Goal: Task Accomplishment & Management: Use online tool/utility

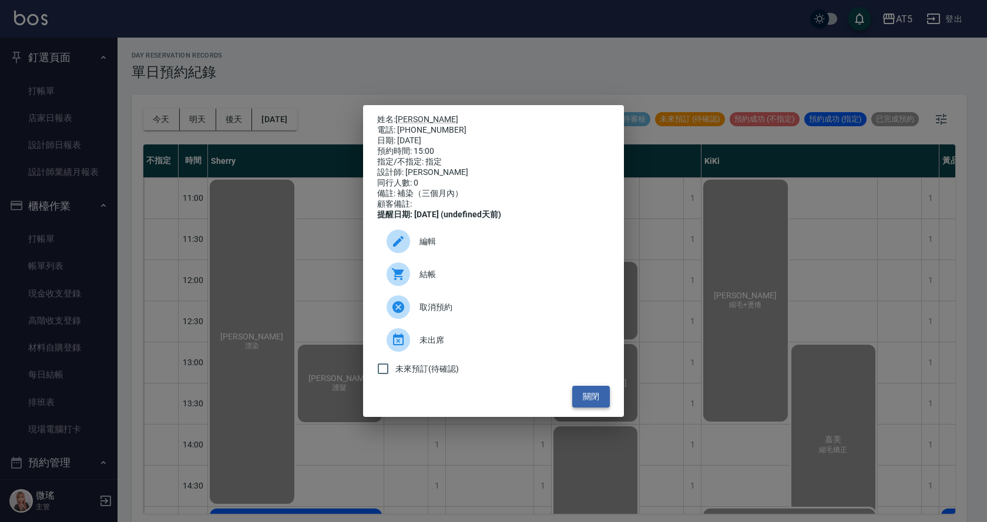
scroll to position [176, 0]
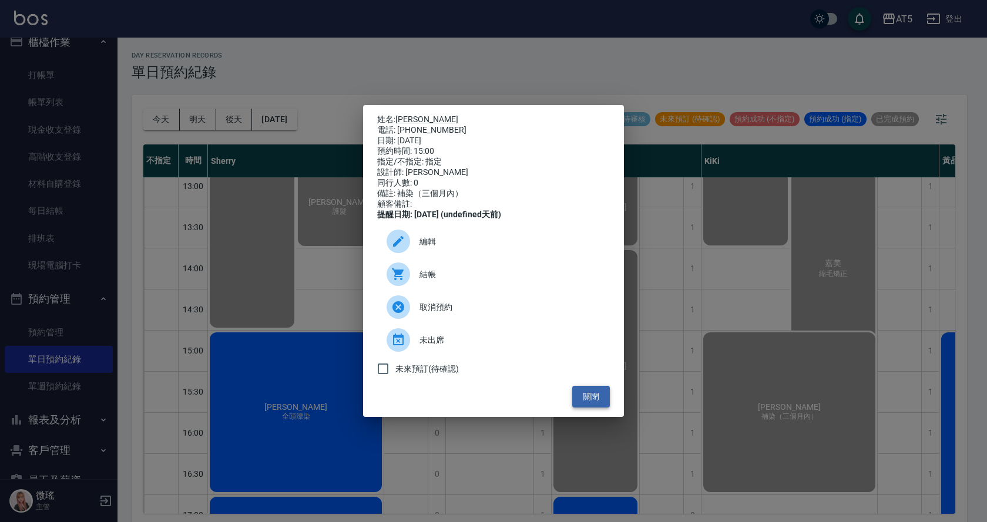
click at [586, 401] on button "關閉" at bounding box center [591, 397] width 38 height 22
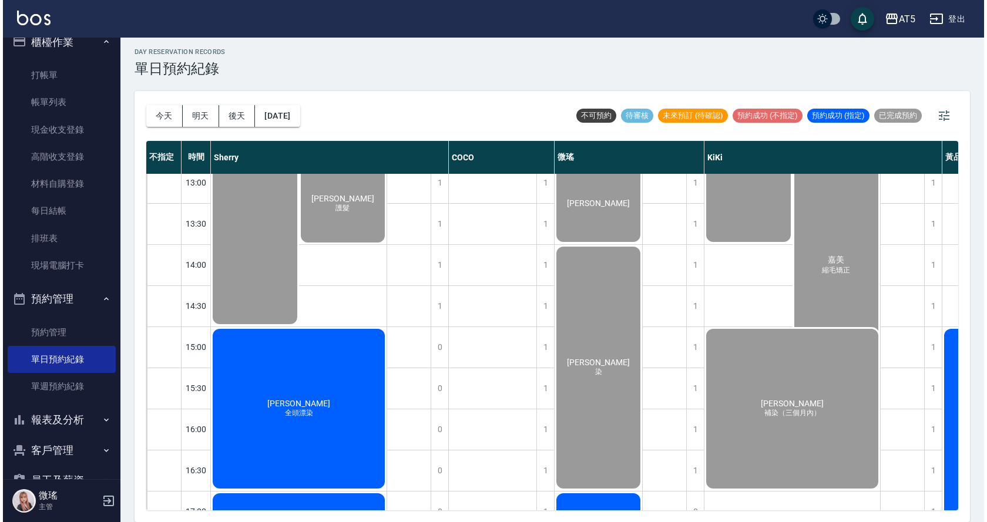
scroll to position [352, 0]
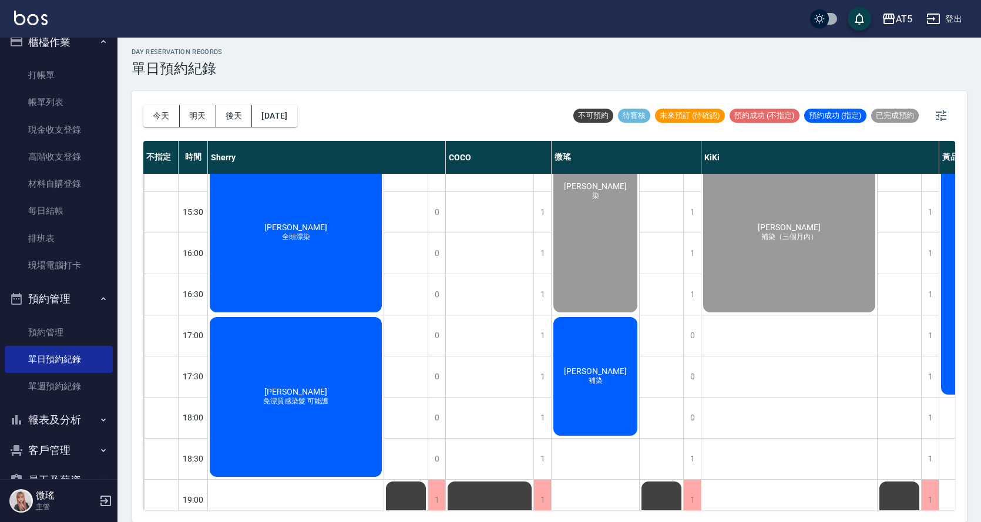
click at [604, 382] on span "補染" at bounding box center [595, 381] width 19 height 10
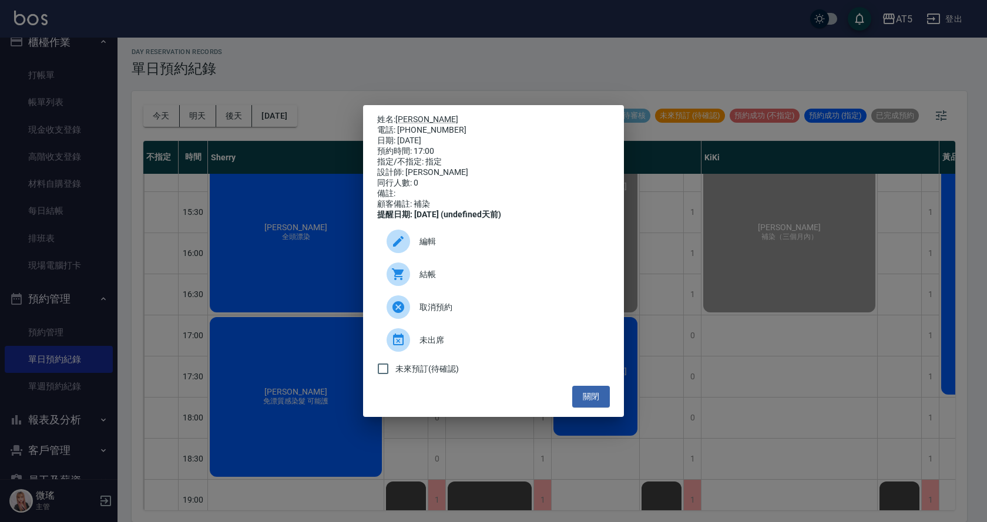
click at [476, 281] on span "結帳" at bounding box center [509, 274] width 181 height 12
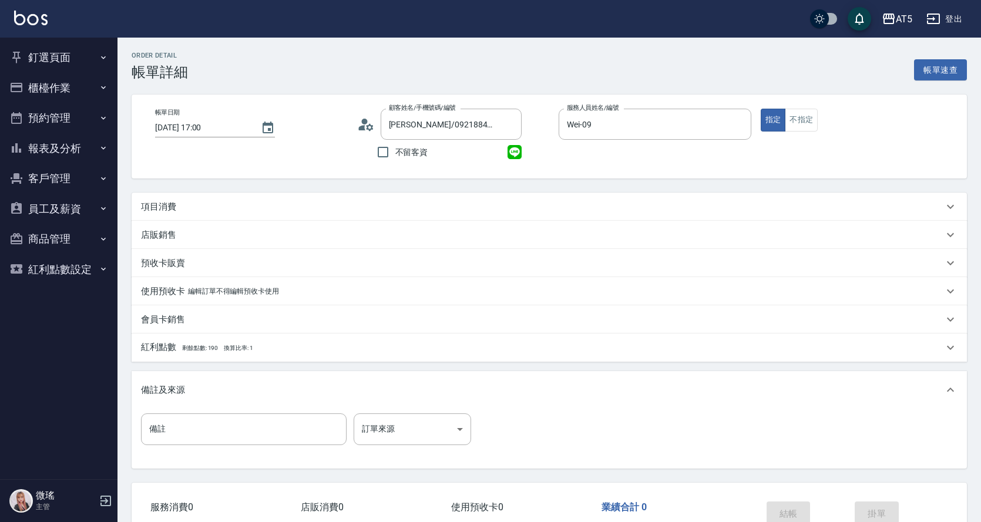
click at [180, 207] on div "項目消費" at bounding box center [542, 207] width 802 height 12
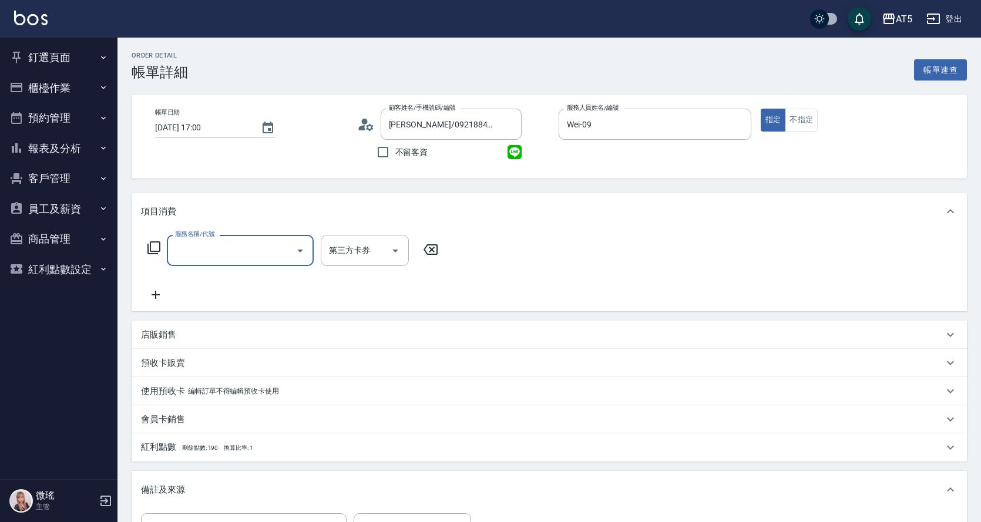
click at [207, 261] on div "服務名稱/代號" at bounding box center [240, 250] width 147 height 31
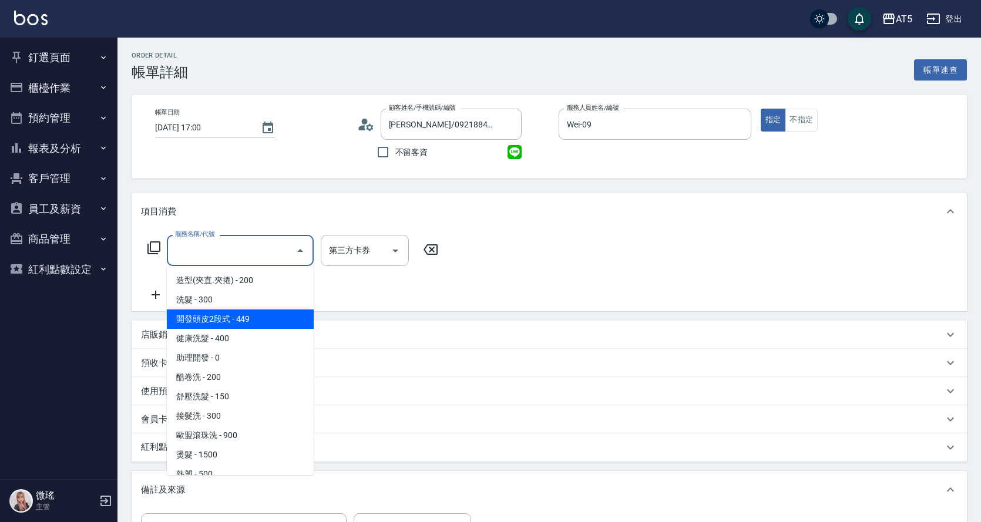
click at [221, 310] on span "開發頭皮2段式 - 449" at bounding box center [240, 318] width 147 height 19
type input "開發頭皮2段式(202)"
type input "40"
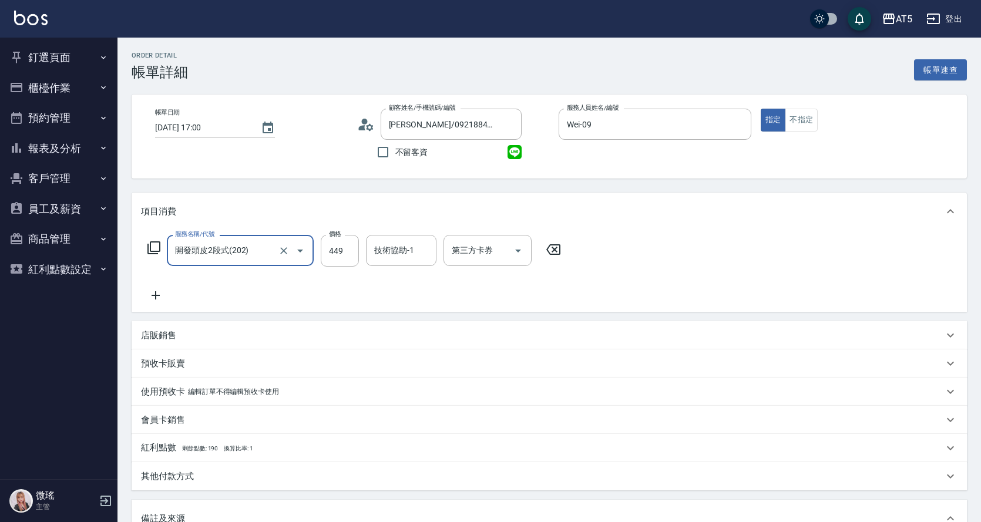
click at [241, 254] on input "開發頭皮2段式(202)" at bounding box center [223, 250] width 103 height 21
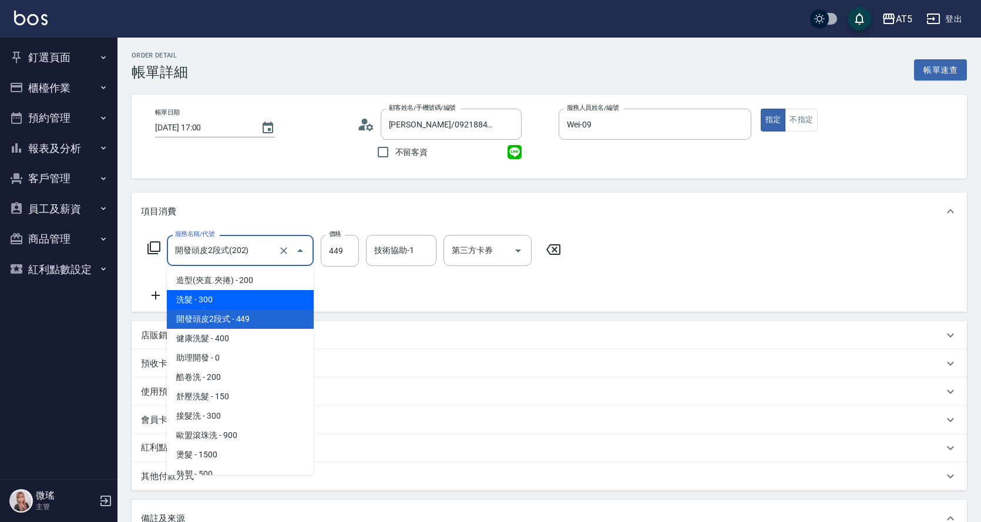
click at [233, 294] on span "洗髮 - 300" at bounding box center [240, 299] width 147 height 19
type input "洗髮(201)"
type input "30"
type input "300"
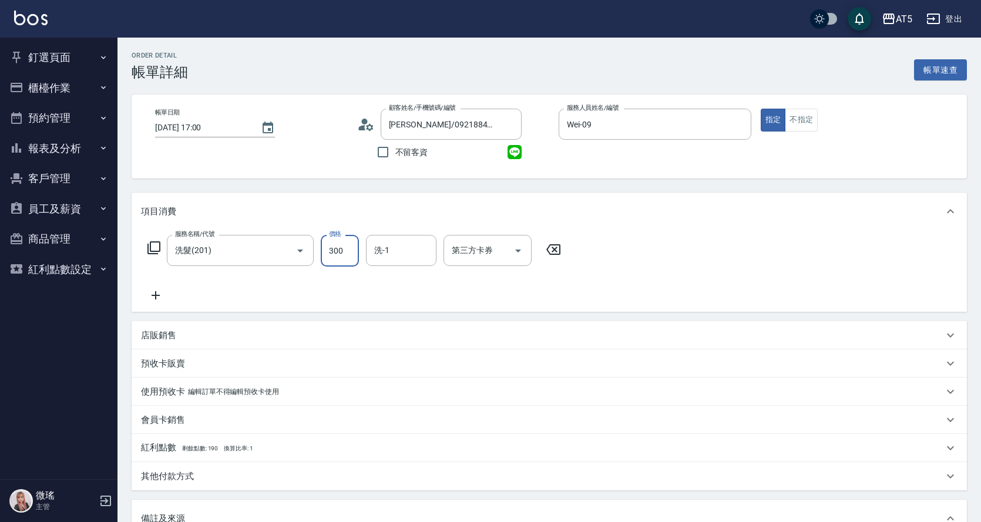
click at [348, 245] on input "300" at bounding box center [340, 251] width 38 height 32
type input "0"
type input "40"
type input "400"
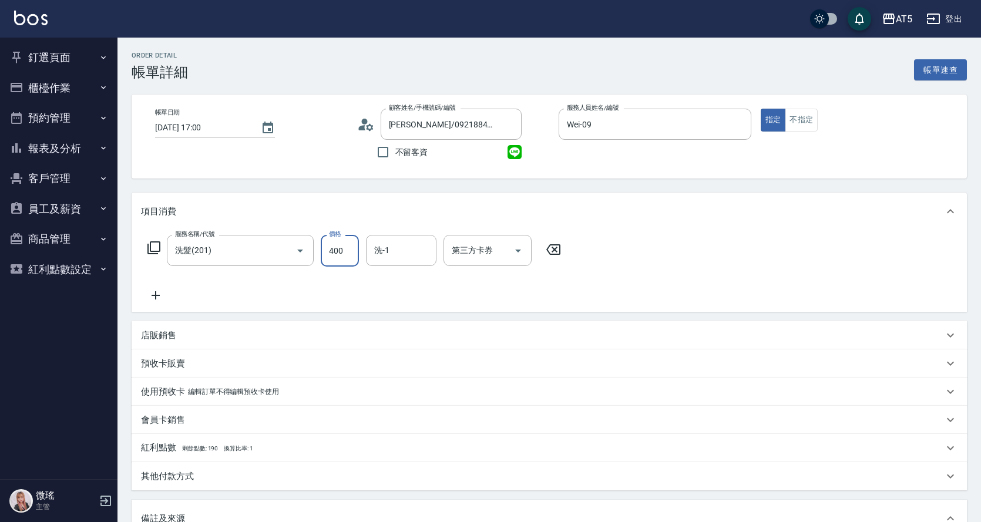
click at [268, 288] on div "服務名稱/代號 洗髮(201) 服務名稱/代號 價格 400 價格 洗-1 洗-1 第三方卡券 第三方卡券" at bounding box center [354, 269] width 427 height 68
click at [150, 294] on icon at bounding box center [155, 295] width 29 height 14
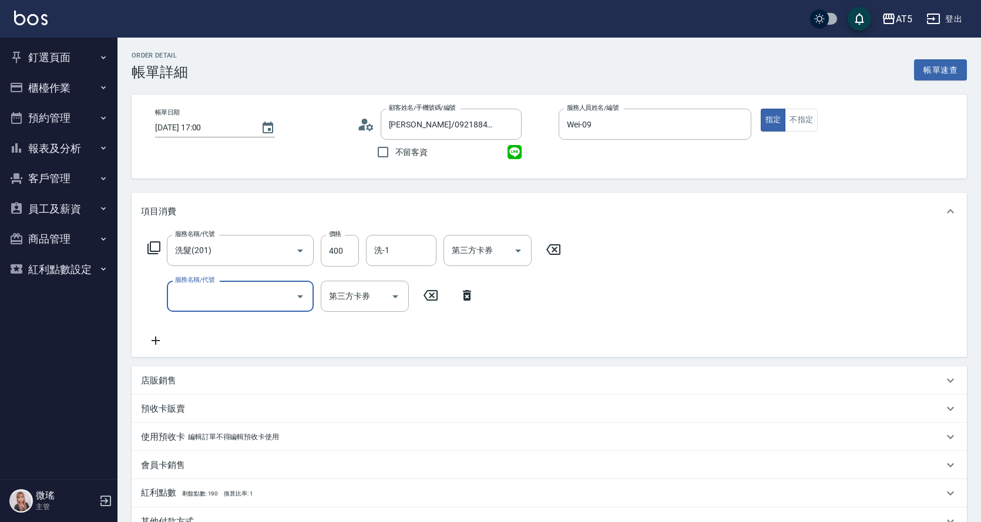
click at [182, 293] on input "服務名稱/代號" at bounding box center [231, 296] width 119 height 21
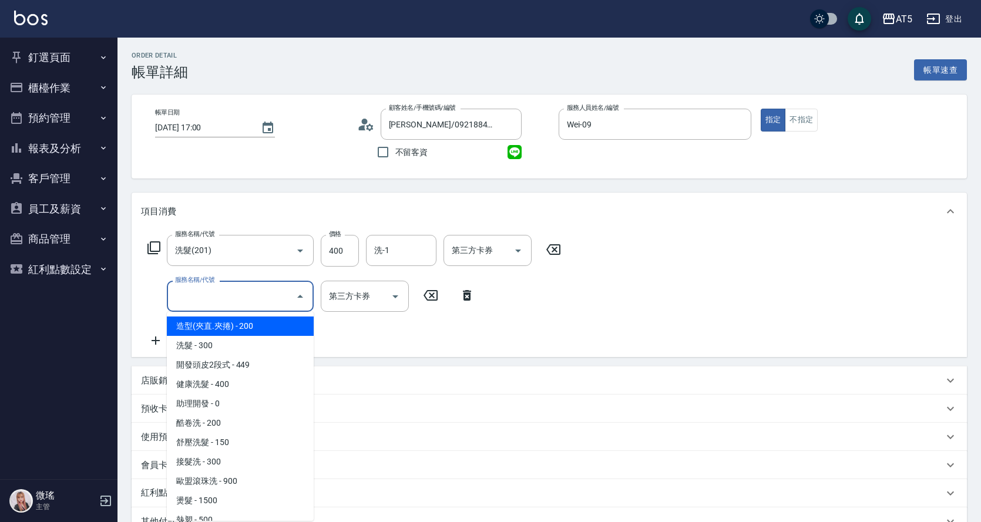
scroll to position [176, 0]
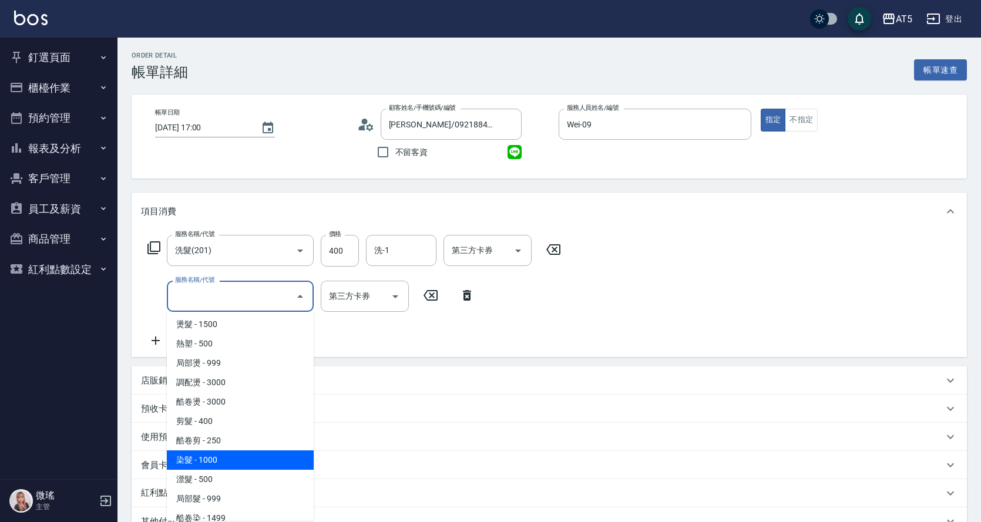
click at [262, 452] on span "染髮 - 1000" at bounding box center [240, 459] width 147 height 19
type input "140"
type input "染髮(501)"
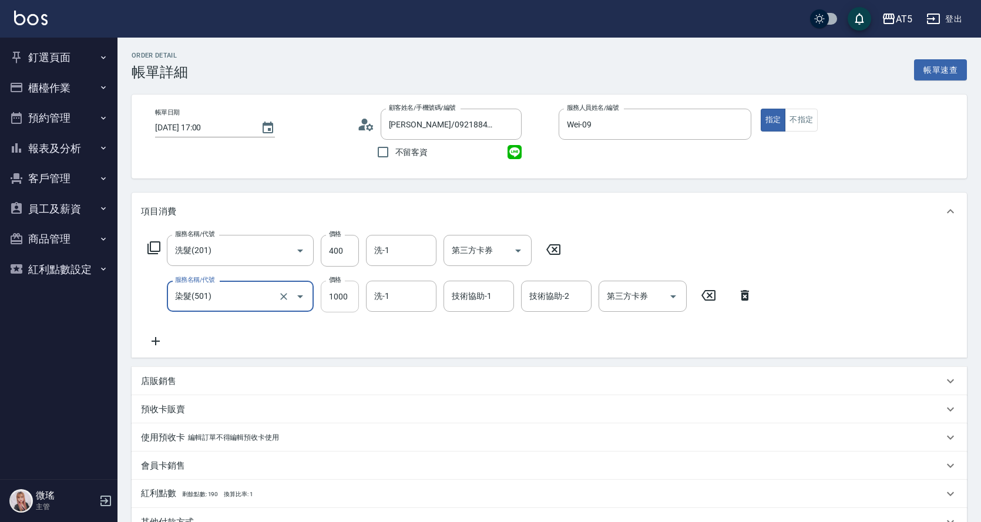
click at [340, 298] on input "1000" at bounding box center [340, 297] width 38 height 32
type input "40"
type input "120"
type input "50"
type input "1200"
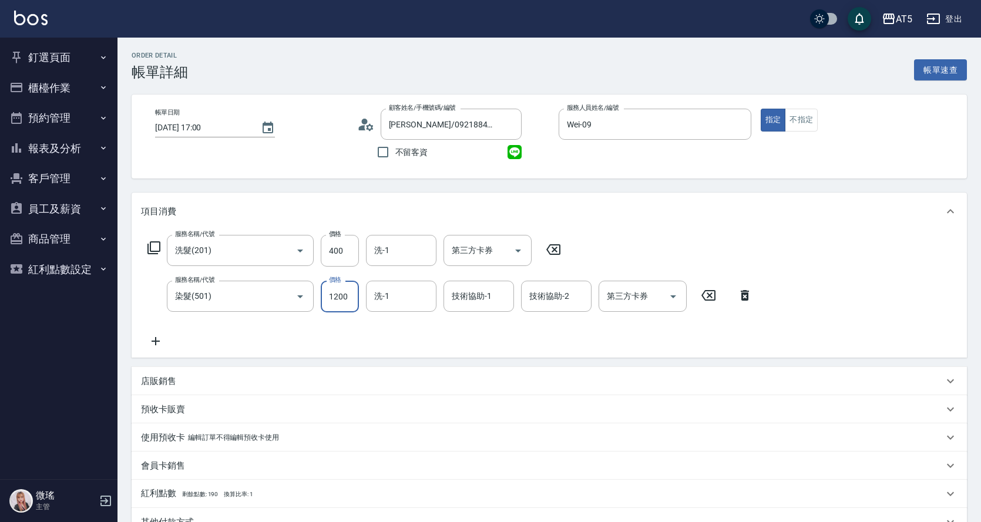
type input "160"
type input "1200"
click at [272, 331] on div "服務名稱/代號 洗髮(201) 服務名稱/代號 價格 400 價格 洗-1 洗-1 第三方卡券 第三方卡券 服務名稱/代號 染髮(501) 服務名稱/代號 價…" at bounding box center [450, 291] width 618 height 113
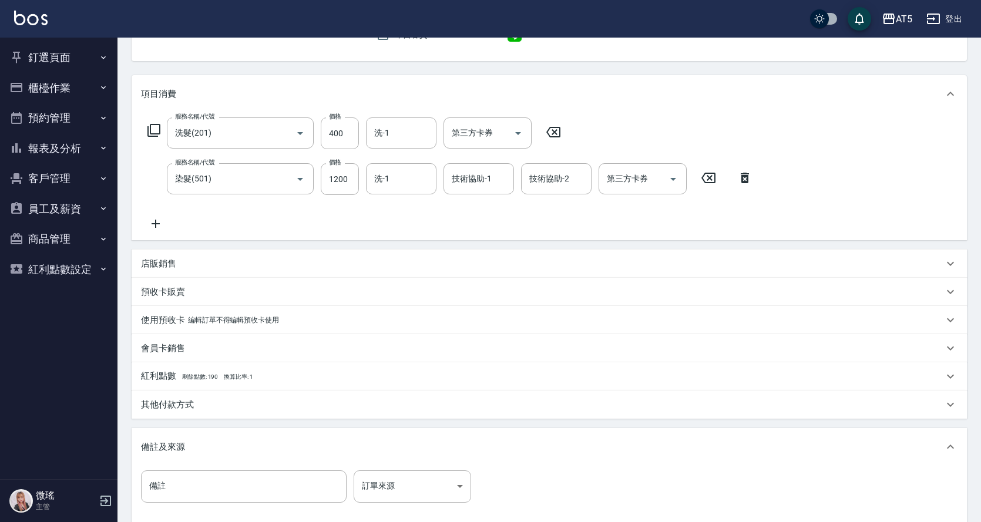
click at [159, 221] on icon at bounding box center [155, 224] width 29 height 14
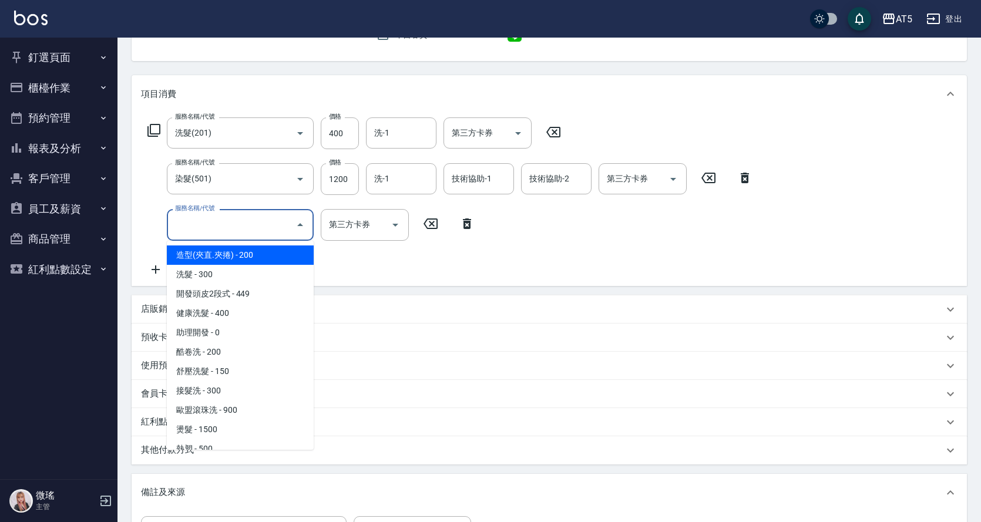
click at [186, 226] on input "服務名稱/代號" at bounding box center [231, 224] width 119 height 21
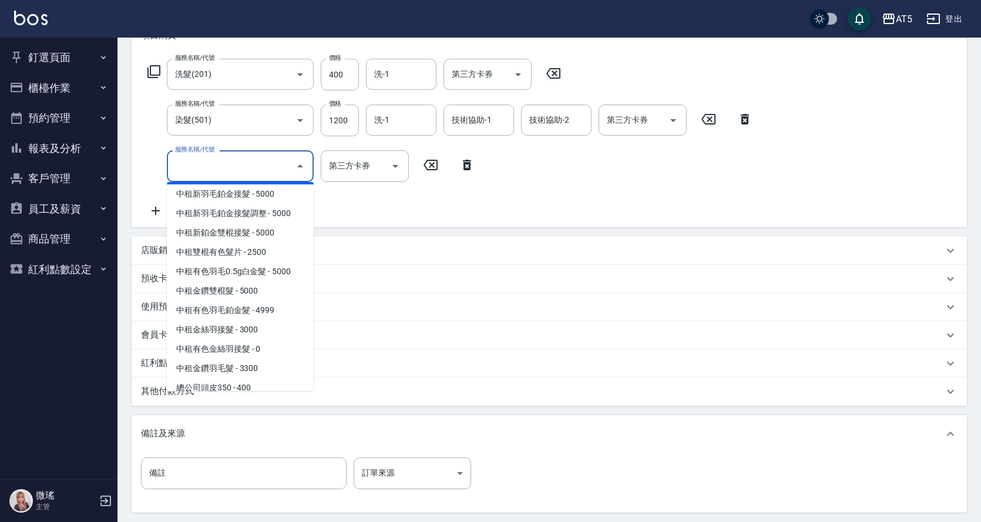
scroll to position [2290, 0]
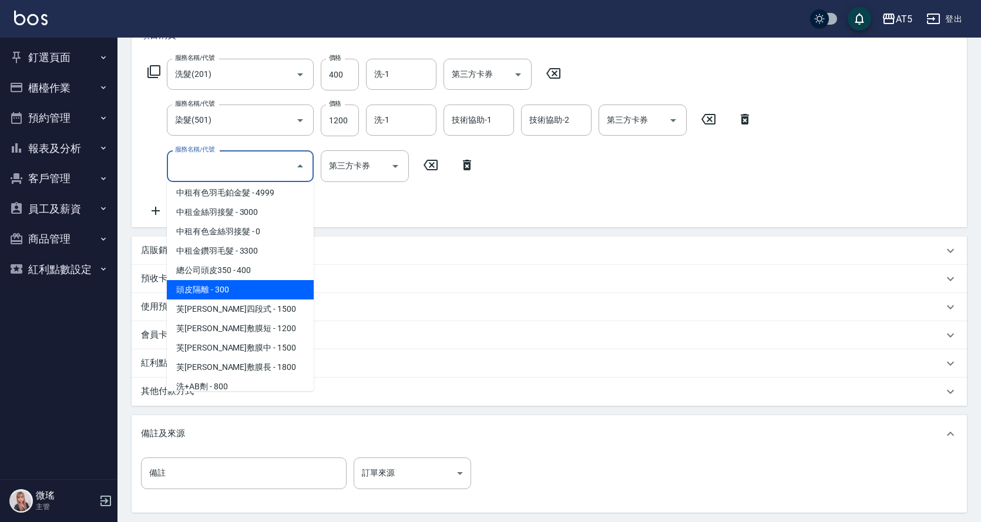
click at [211, 282] on span "頭皮隔離 - 300" at bounding box center [240, 289] width 147 height 19
type input "190"
type input "頭皮隔離(1002)"
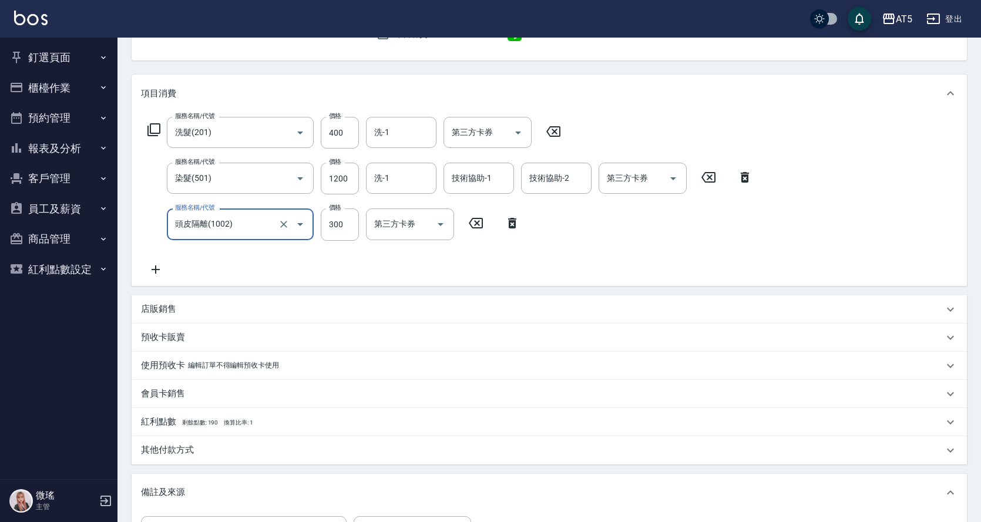
scroll to position [177, 0]
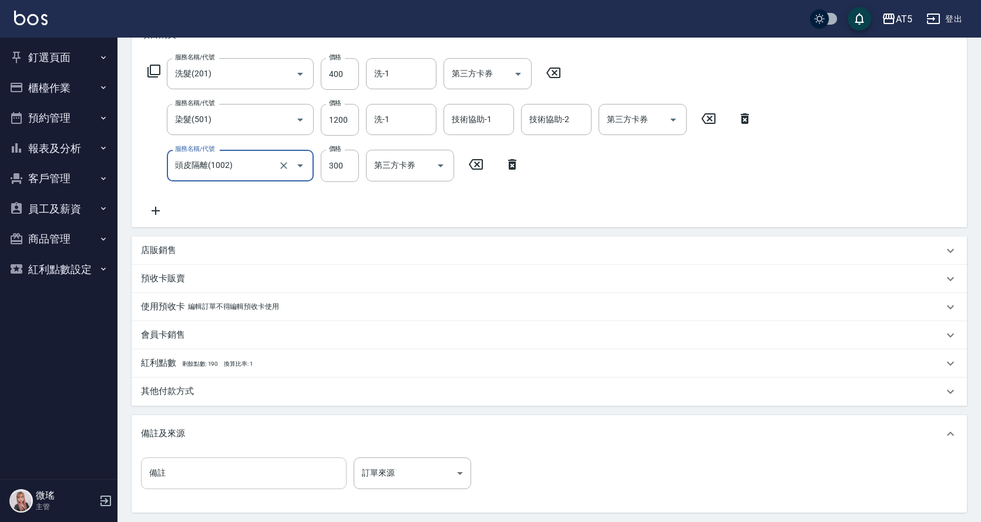
click at [185, 482] on input "備註" at bounding box center [244, 473] width 206 height 32
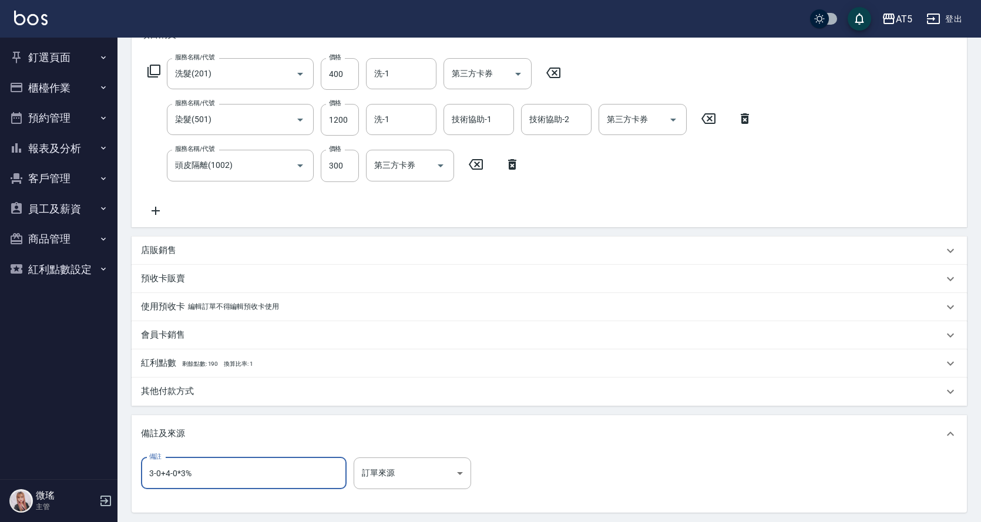
scroll to position [294, 0]
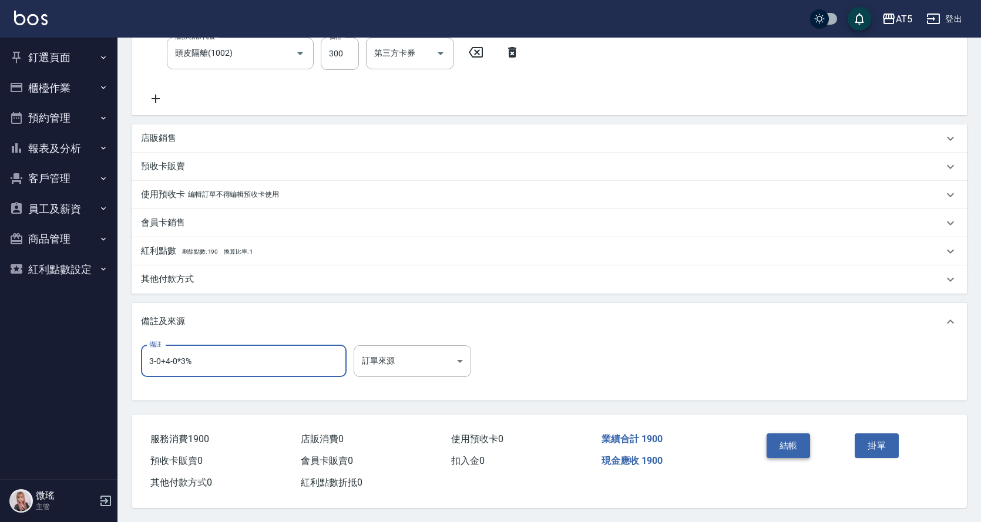
type input "3-0+4-0*3%"
click at [776, 449] on button "結帳" at bounding box center [788, 445] width 44 height 25
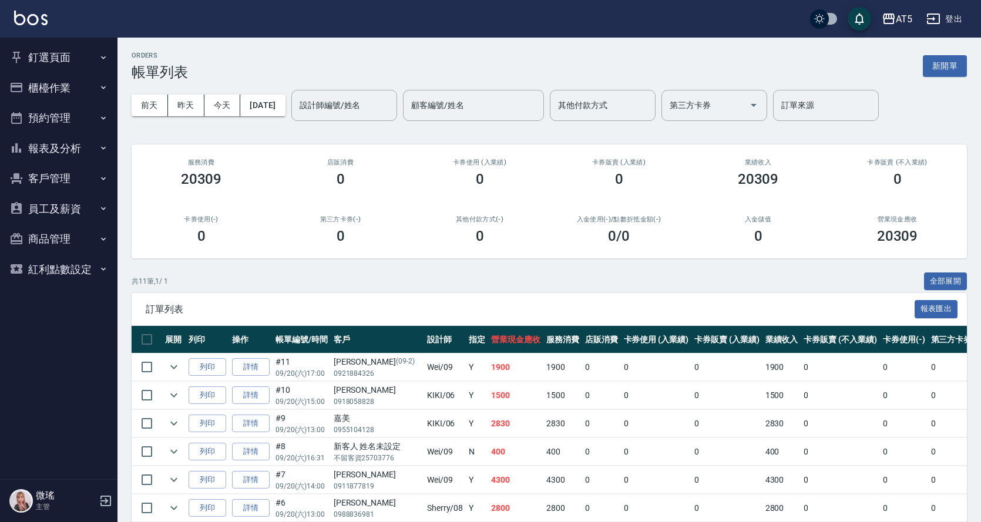
click at [65, 93] on button "櫃檯作業" at bounding box center [59, 88] width 108 height 31
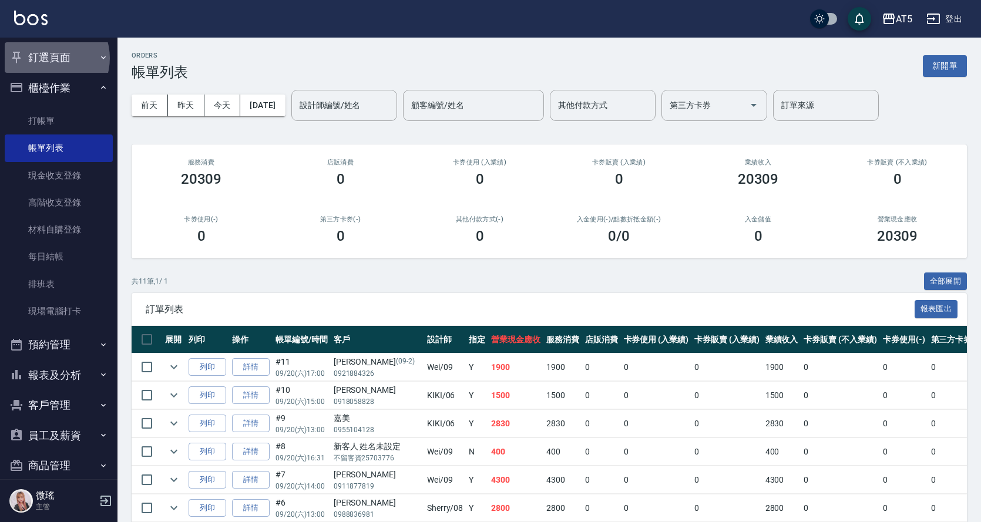
click at [49, 58] on button "釘選頁面" at bounding box center [59, 57] width 108 height 31
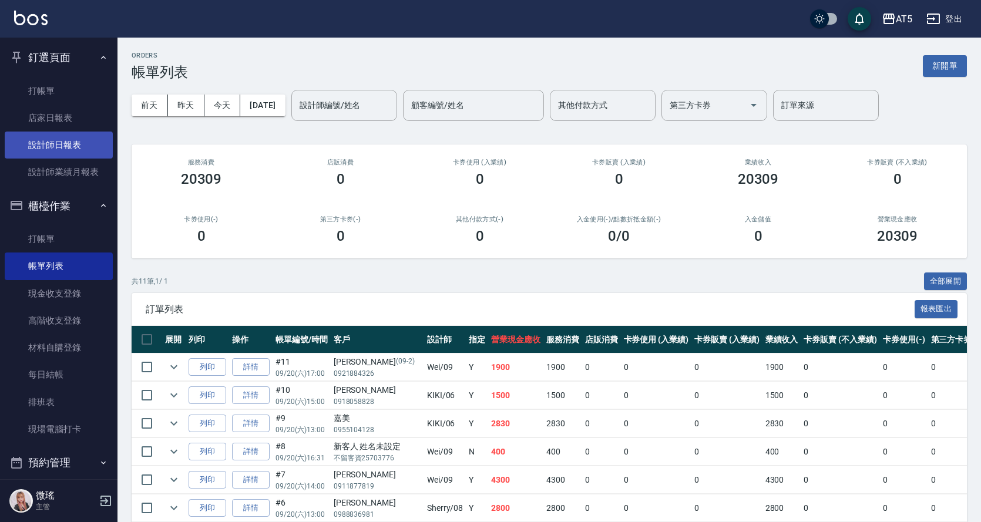
click at [47, 152] on link "設計師日報表" at bounding box center [59, 145] width 108 height 27
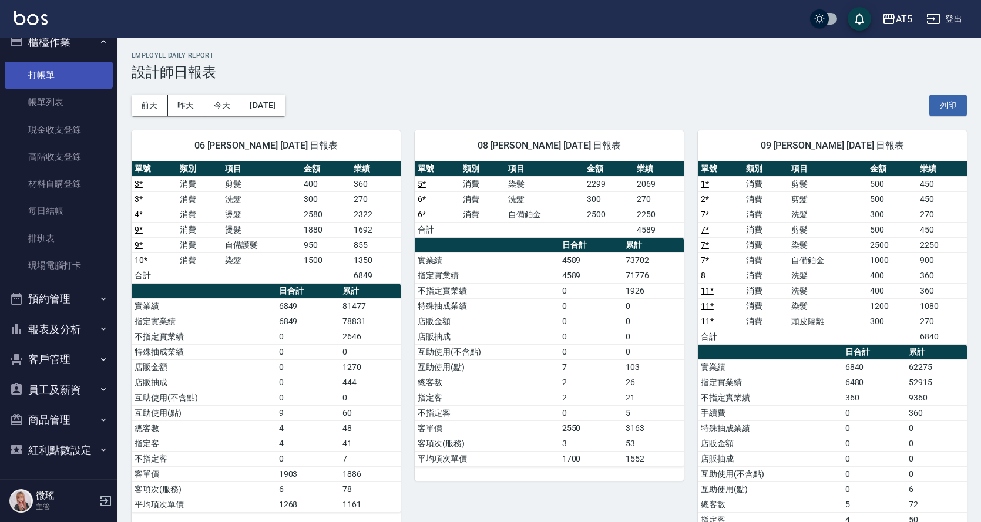
click at [46, 73] on link "打帳單" at bounding box center [59, 75] width 108 height 27
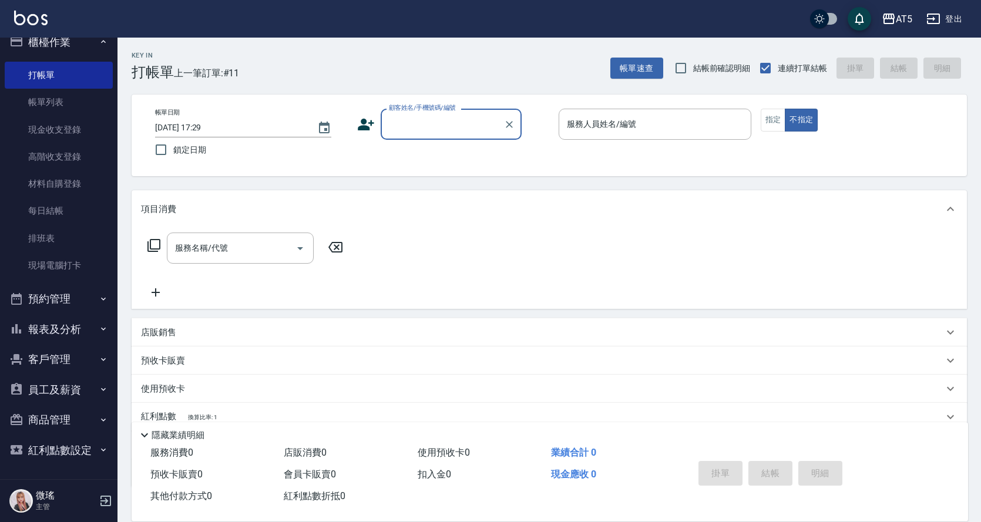
click at [404, 359] on div "項目消費 服務名稱/代號 服務名稱/代號 店販銷售 服務人員姓名/編號 服務人員姓名/編號 商品代號/名稱 商品代號/名稱 預收卡販賣 卡券名稱/代號 卡券名…" at bounding box center [549, 338] width 835 height 297
drag, startPoint x: 404, startPoint y: 360, endPoint x: 413, endPoint y: 358, distance: 9.6
click at [408, 359] on div "預收卡販賣" at bounding box center [542, 361] width 802 height 12
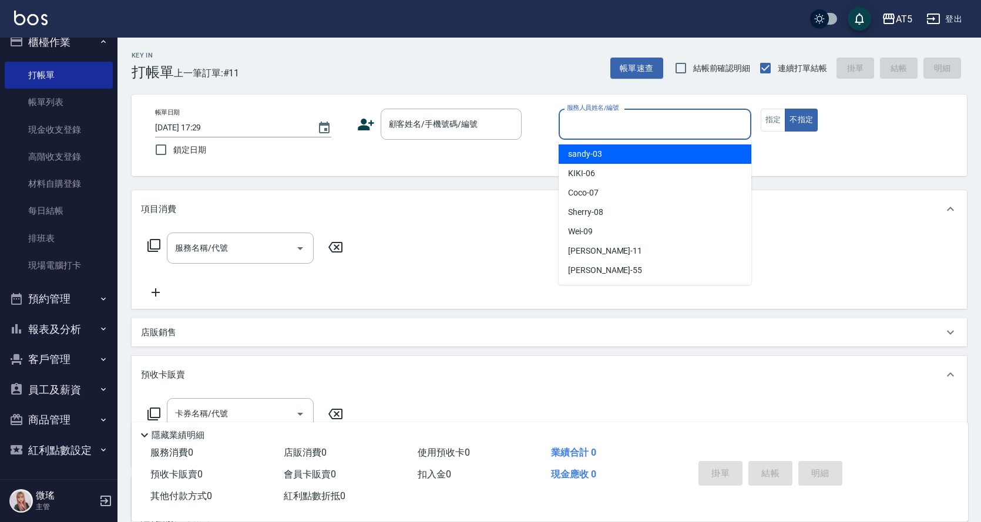
click at [661, 127] on input "服務人員姓名/編號" at bounding box center [655, 124] width 182 height 21
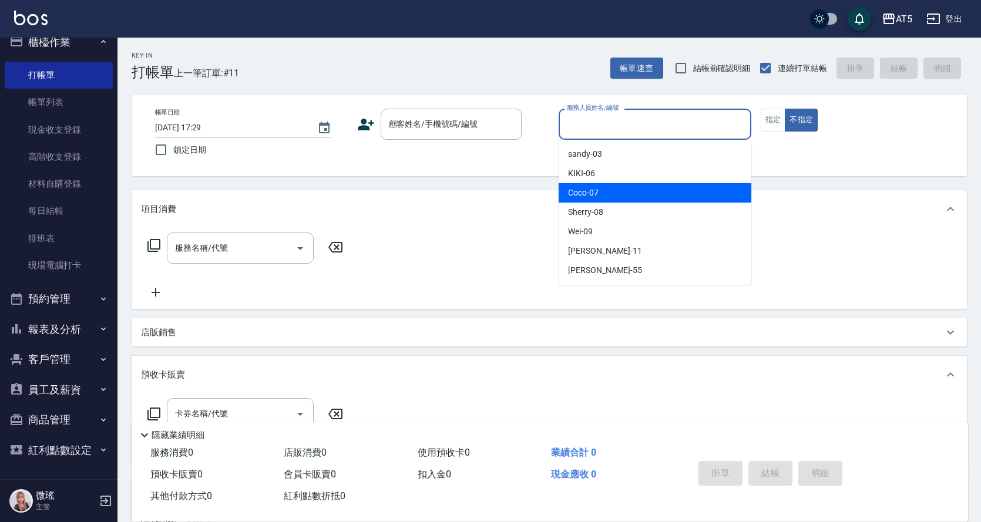
click at [622, 194] on div "Coco -07" at bounding box center [654, 192] width 193 height 19
type input "Coco-07"
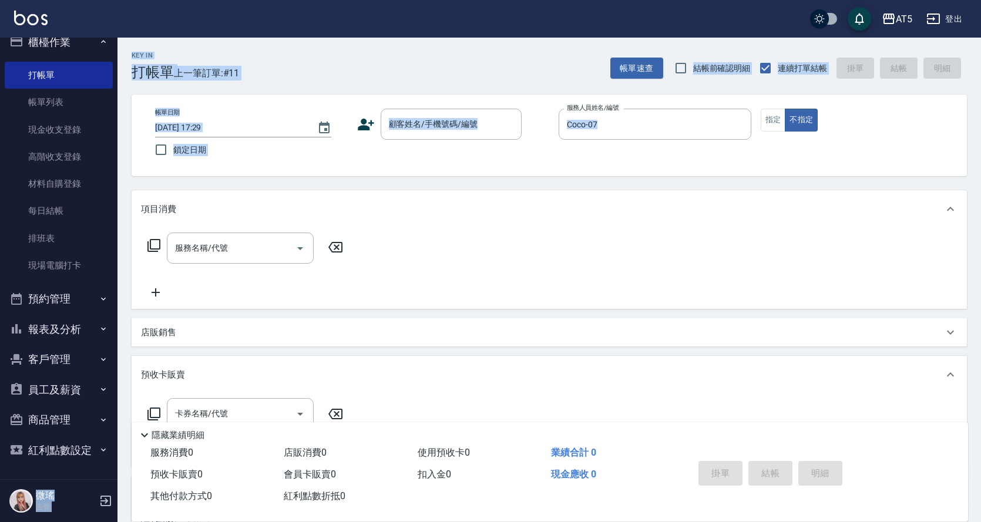
drag, startPoint x: 110, startPoint y: 248, endPoint x: 144, endPoint y: 241, distance: 34.8
click at [144, 241] on div "AT5 登出 釘選頁面 打帳單 店家日報表 設計師日報表 設計師業績月報表 櫃檯作業 打帳單 帳單列表 現金收支登錄 高階收支登錄 材料自購登錄 每日結帳 排…" at bounding box center [490, 351] width 981 height 702
click at [153, 248] on icon at bounding box center [154, 245] width 14 height 14
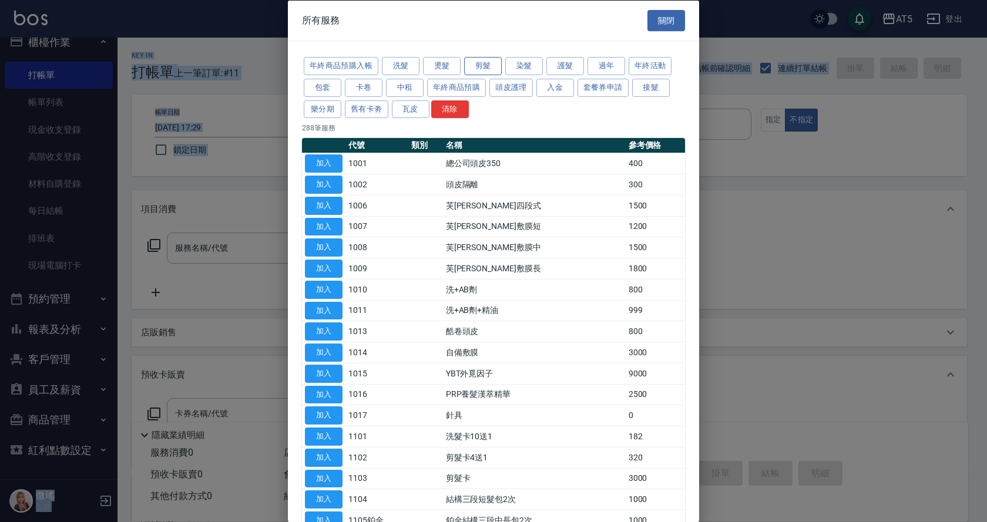
click at [489, 66] on button "剪髮" at bounding box center [483, 66] width 38 height 18
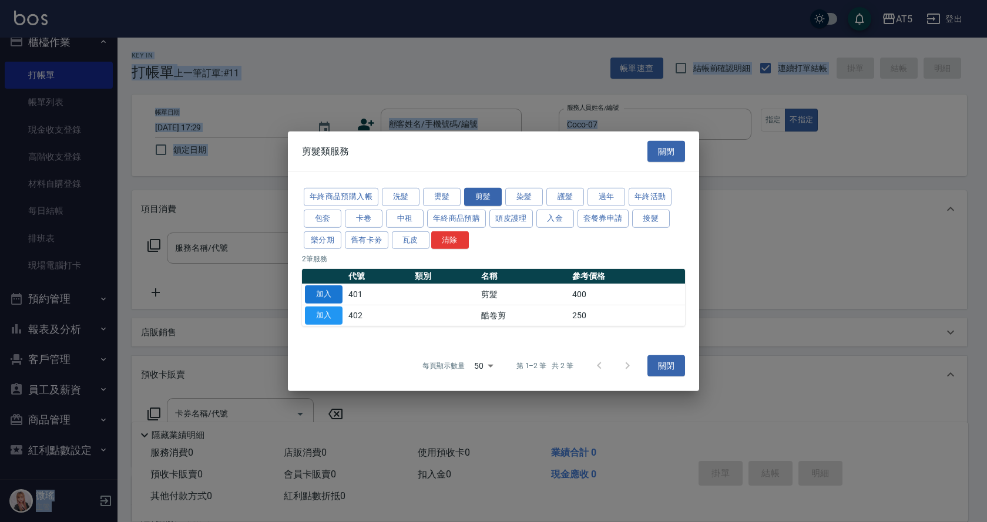
click at [313, 300] on button "加入" at bounding box center [324, 294] width 38 height 18
type input "剪髮(401)"
type input "40"
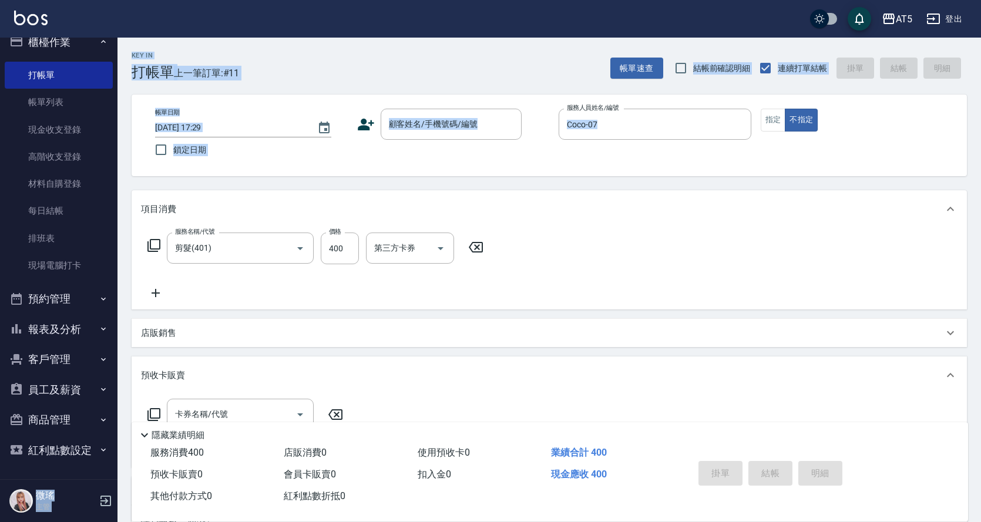
click at [568, 176] on div "帳單日期 [DATE] 17:29 鎖定日期 顧客姓名/手機號碼/編號 顧客姓名/手機號碼/編號 服務人員姓名/編號 [PERSON_NAME]-07 服務人…" at bounding box center [549, 136] width 835 height 82
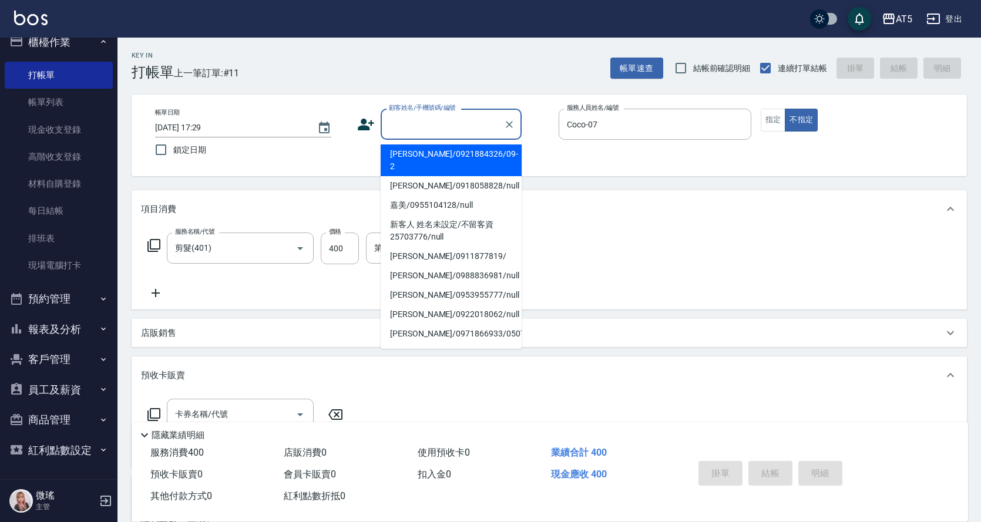
click at [473, 132] on input "顧客姓名/手機號碼/編號" at bounding box center [442, 124] width 113 height 21
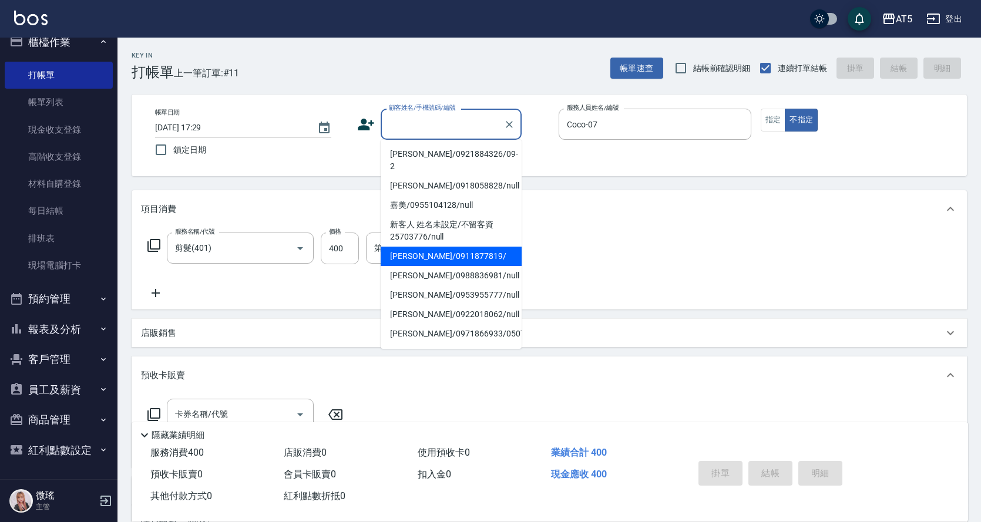
scroll to position [213, 0]
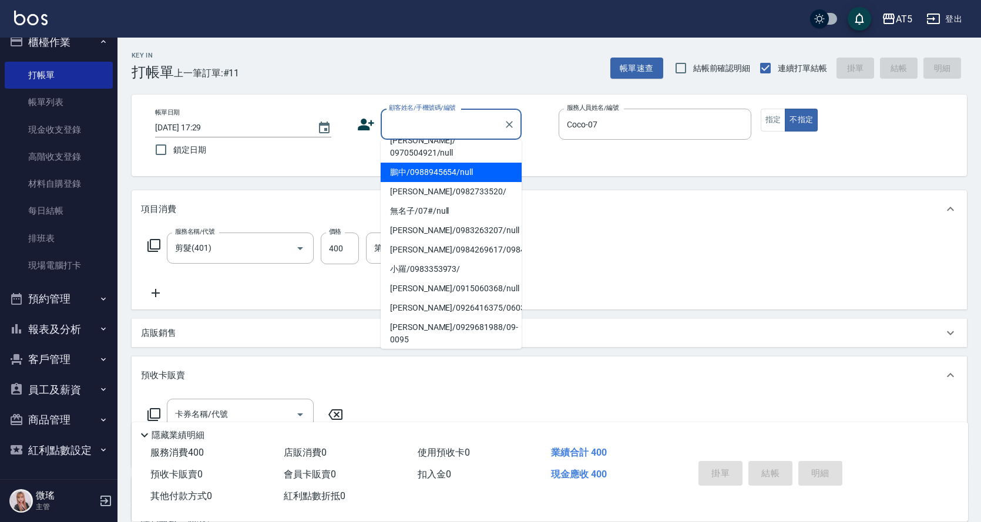
click at [444, 129] on input "顧客姓名/手機號碼/編號" at bounding box center [442, 124] width 113 height 21
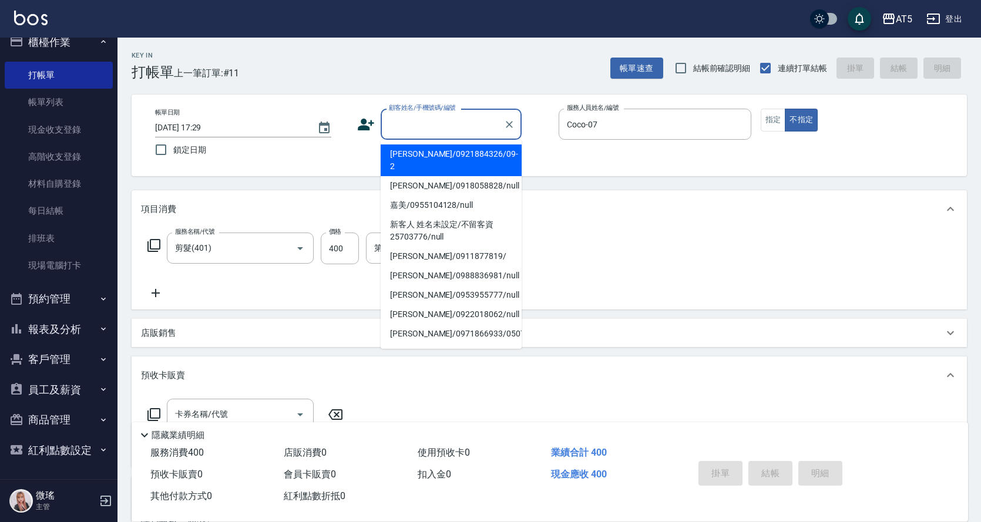
click at [440, 132] on input "顧客姓名/手機號碼/編號" at bounding box center [442, 124] width 113 height 21
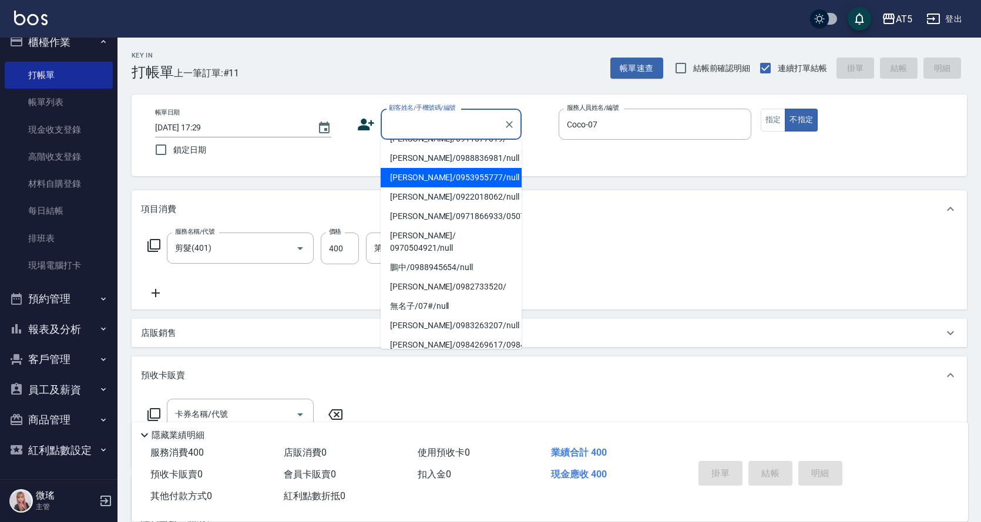
scroll to position [176, 0]
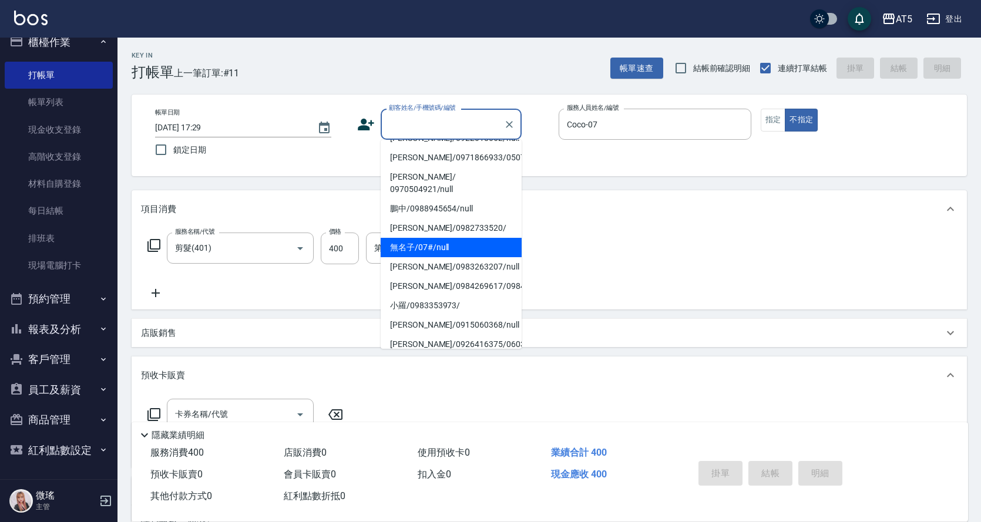
click at [423, 238] on li "無名子/07#/null" at bounding box center [451, 247] width 141 height 19
type input "無名子/07#/null"
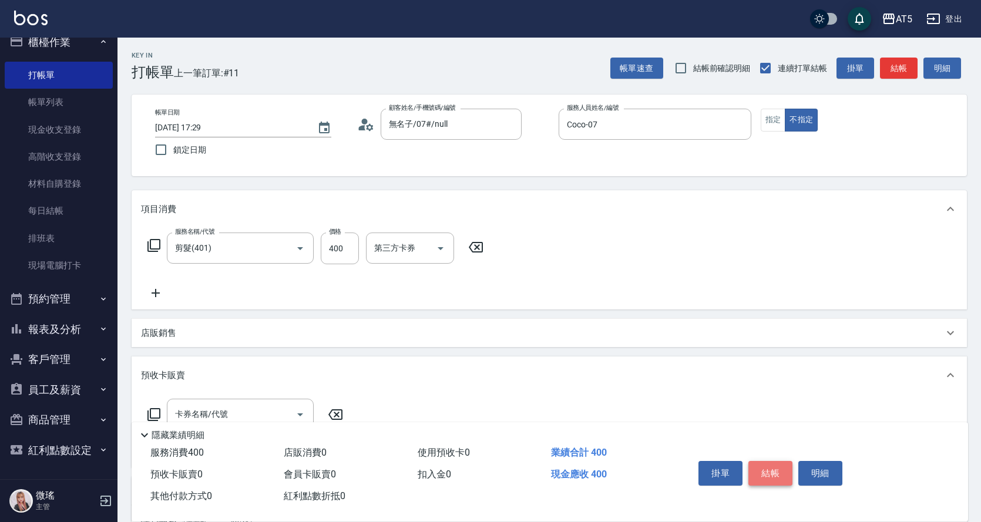
click at [772, 470] on button "結帳" at bounding box center [770, 473] width 44 height 25
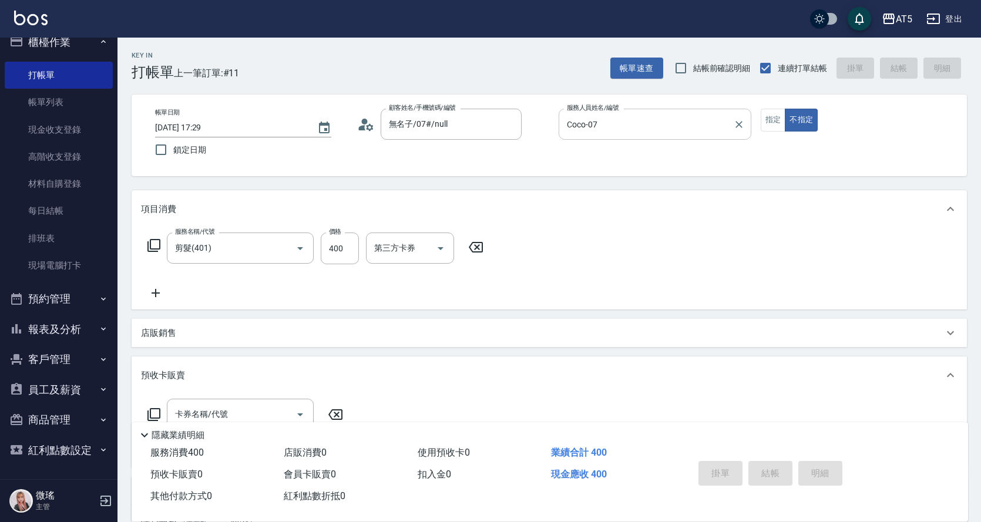
type input "[DATE] 17:51"
type input "0"
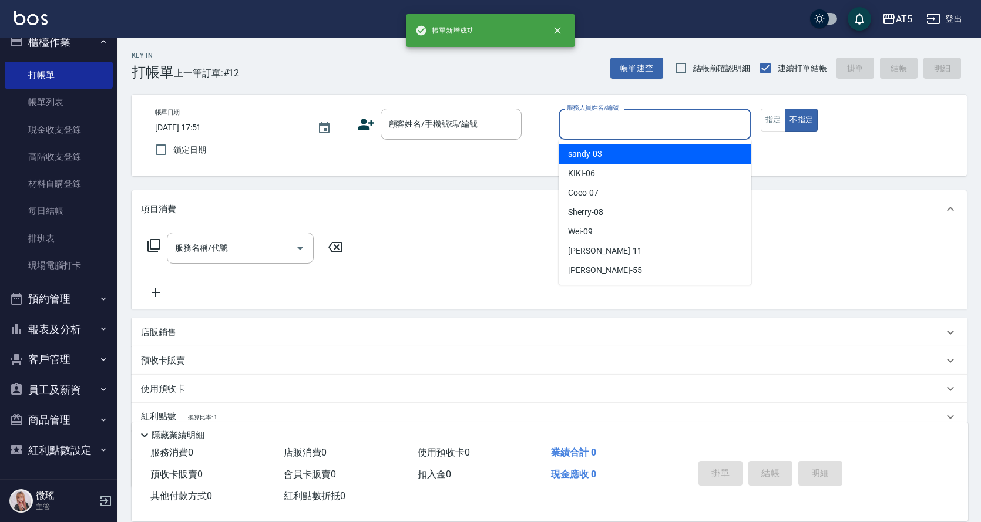
click at [621, 129] on input "服務人員姓名/編號" at bounding box center [655, 124] width 182 height 21
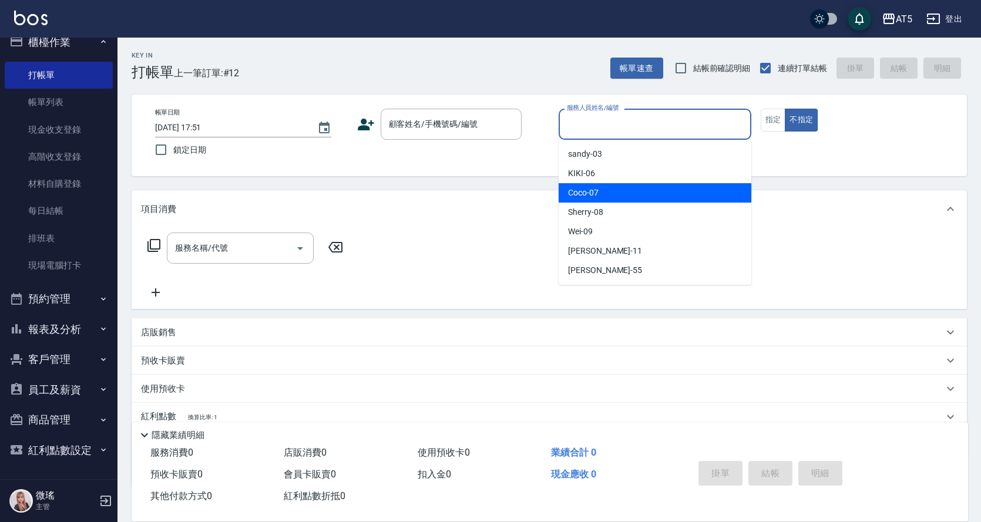
click at [610, 193] on div "Coco -07" at bounding box center [654, 192] width 193 height 19
type input "Coco-07"
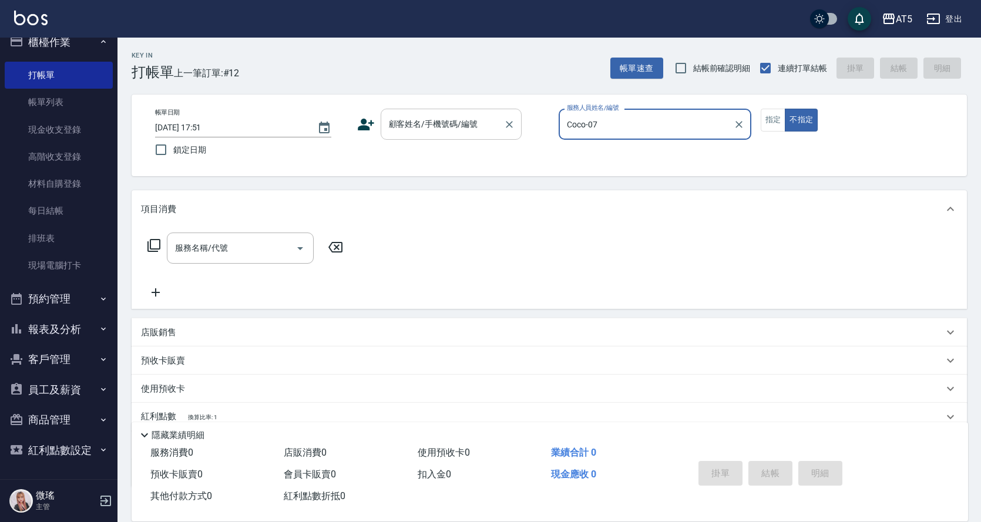
click at [460, 119] on input "顧客姓名/手機號碼/編號" at bounding box center [442, 124] width 113 height 21
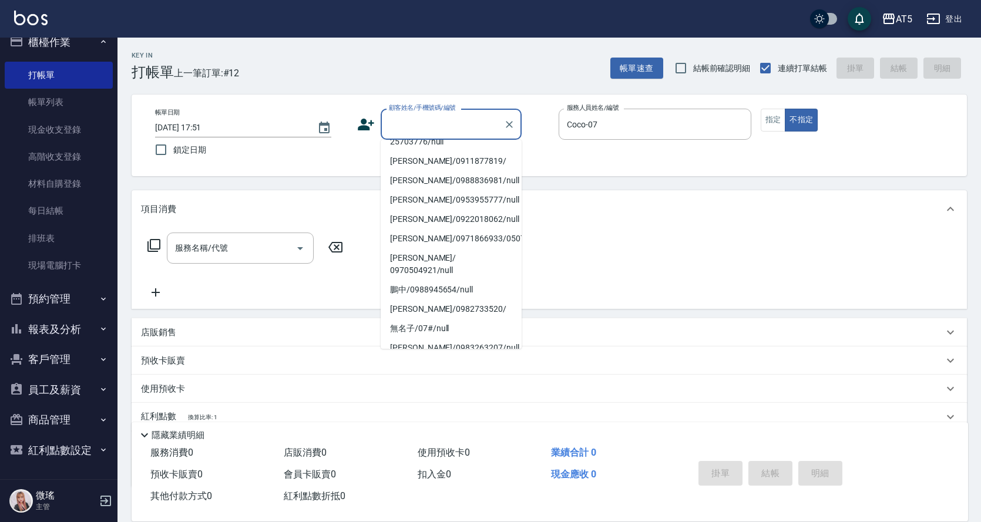
scroll to position [0, 0]
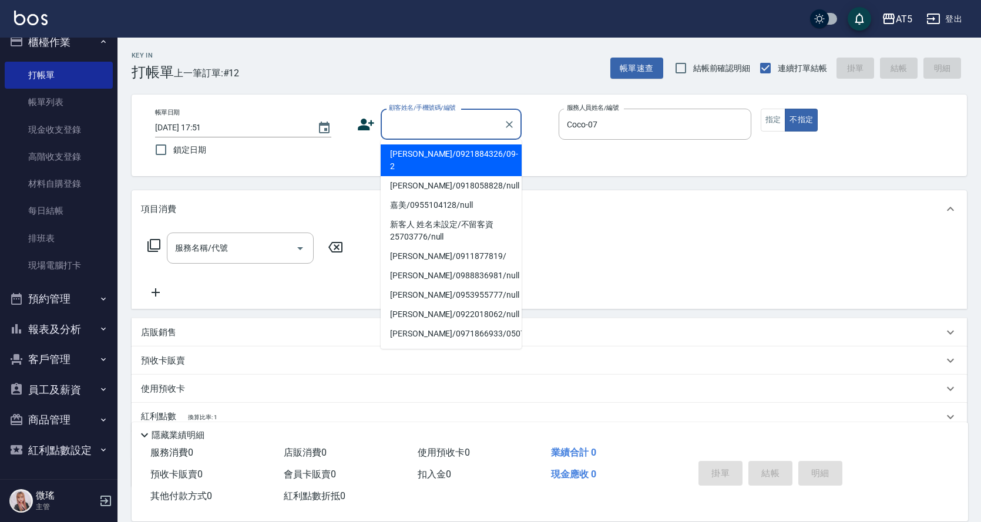
click at [435, 122] on input "顧客姓名/手機號碼/編號" at bounding box center [442, 124] width 113 height 21
click at [436, 122] on input "顧客姓名/手機號碼/編號" at bounding box center [442, 124] width 113 height 21
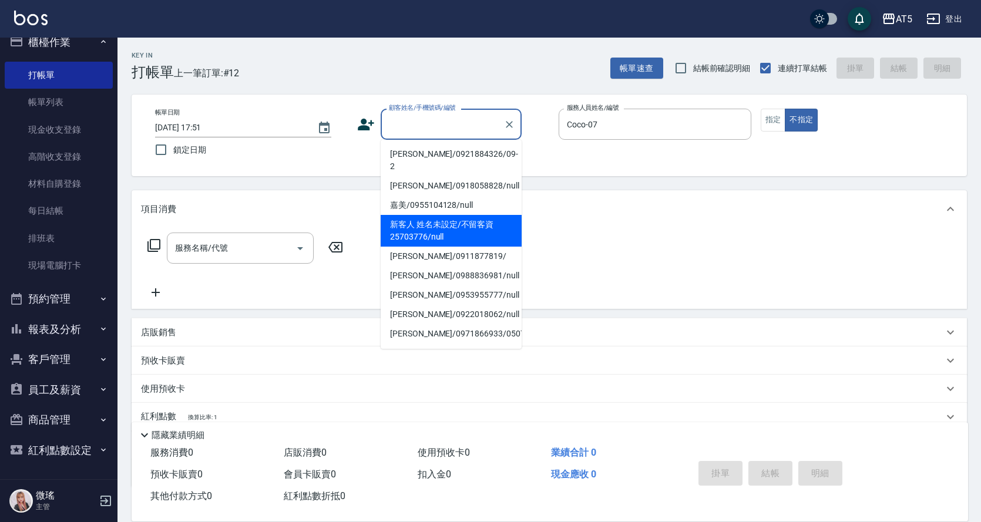
click at [446, 223] on li "新客人 姓名未設定/不留客資25703776/null" at bounding box center [451, 231] width 141 height 32
type input "新客人 姓名未設定/不留客資25703776/null"
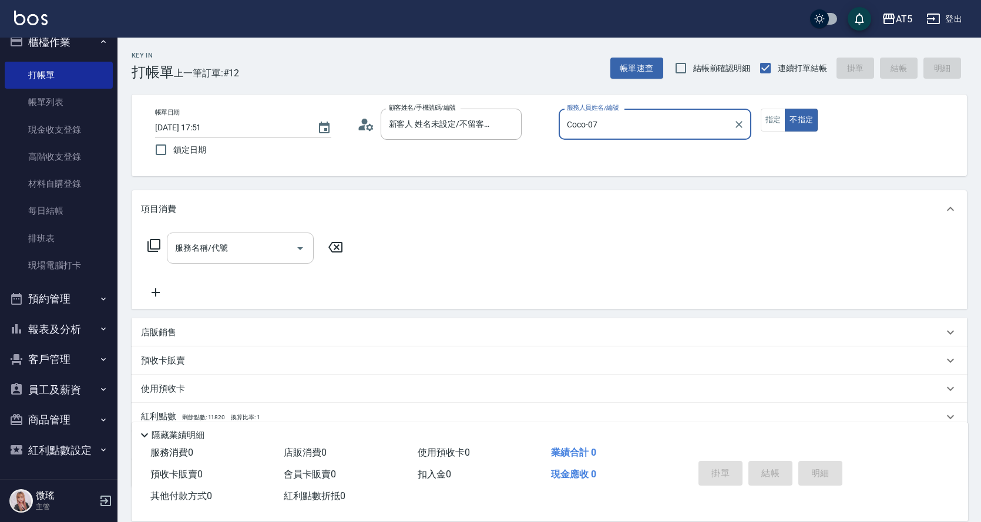
click at [199, 257] on input "服務名稱/代號" at bounding box center [231, 248] width 119 height 21
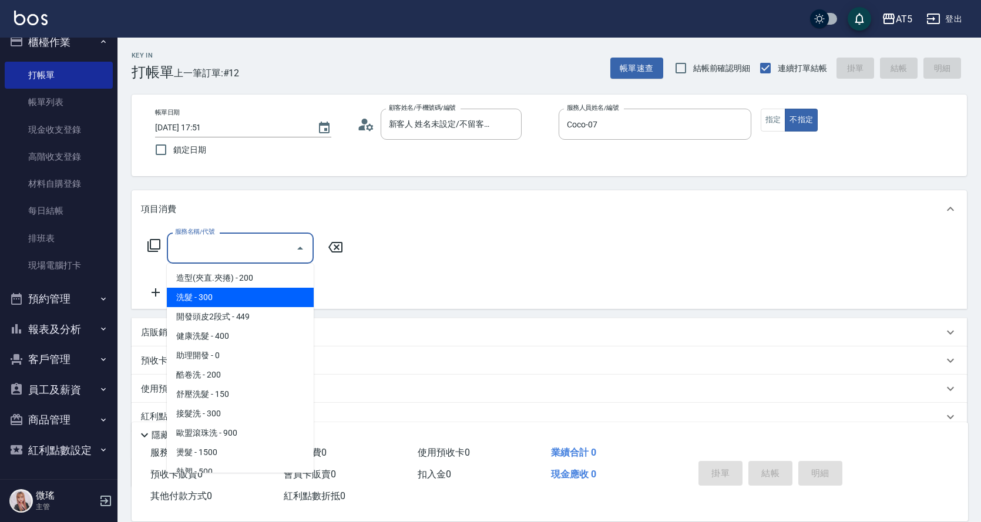
click at [224, 303] on span "洗髮 - 300" at bounding box center [240, 297] width 147 height 19
type input "洗髮(201)"
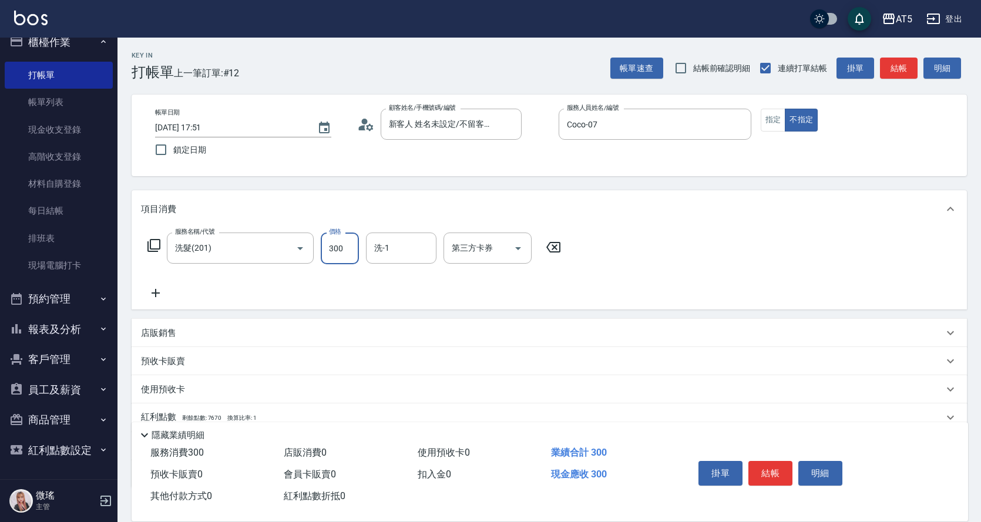
click at [350, 256] on input "300" at bounding box center [340, 249] width 38 height 32
type input "0"
type input "52"
type input "50"
type input "520"
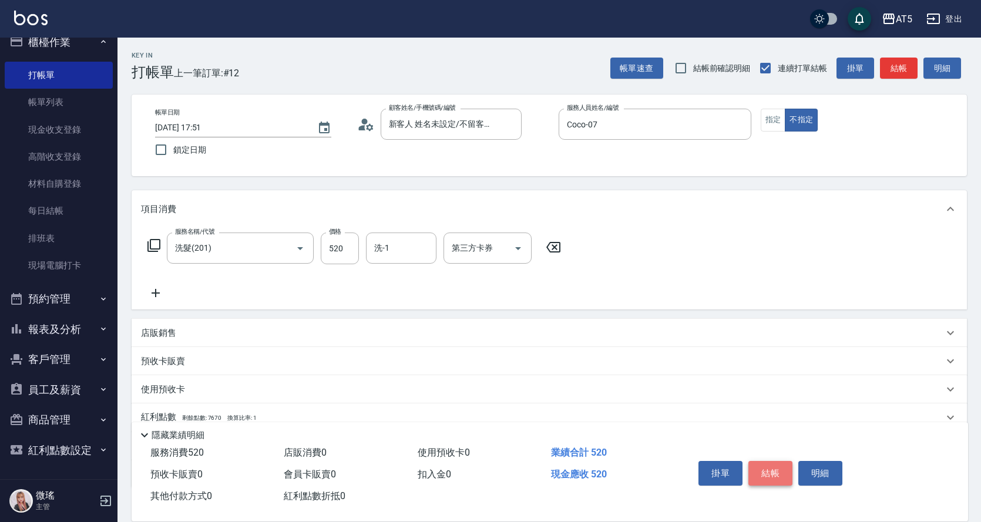
click at [772, 463] on button "結帳" at bounding box center [770, 473] width 44 height 25
type input "0"
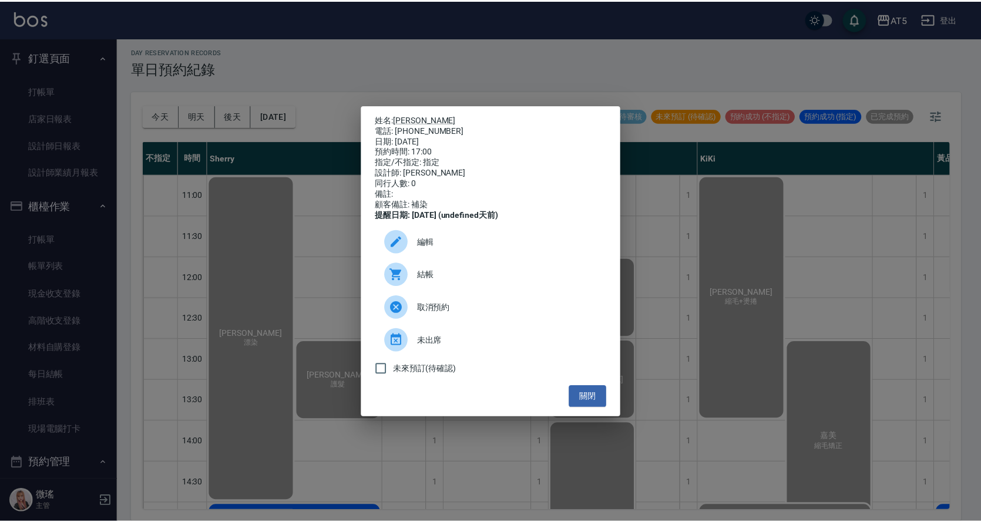
scroll to position [352, 0]
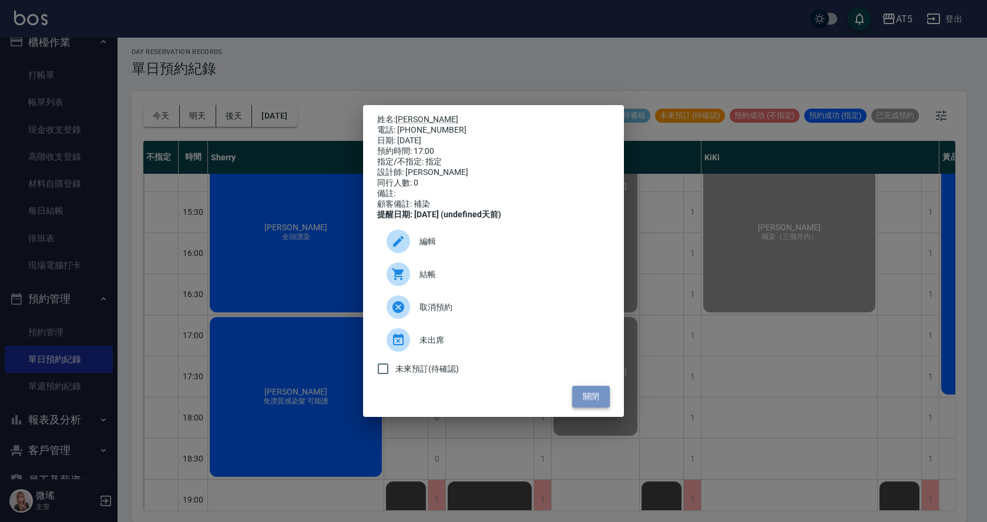
click at [607, 408] on button "關閉" at bounding box center [591, 397] width 38 height 22
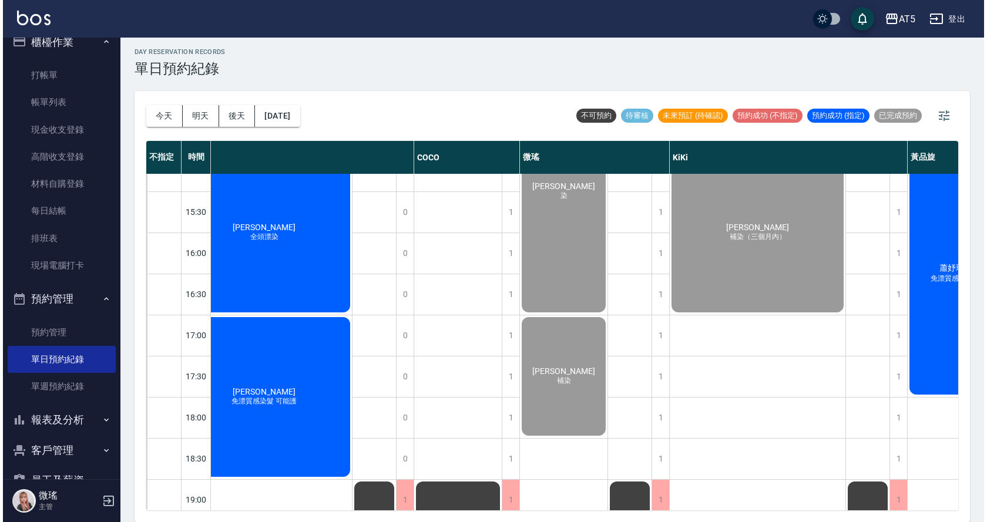
scroll to position [352, 96]
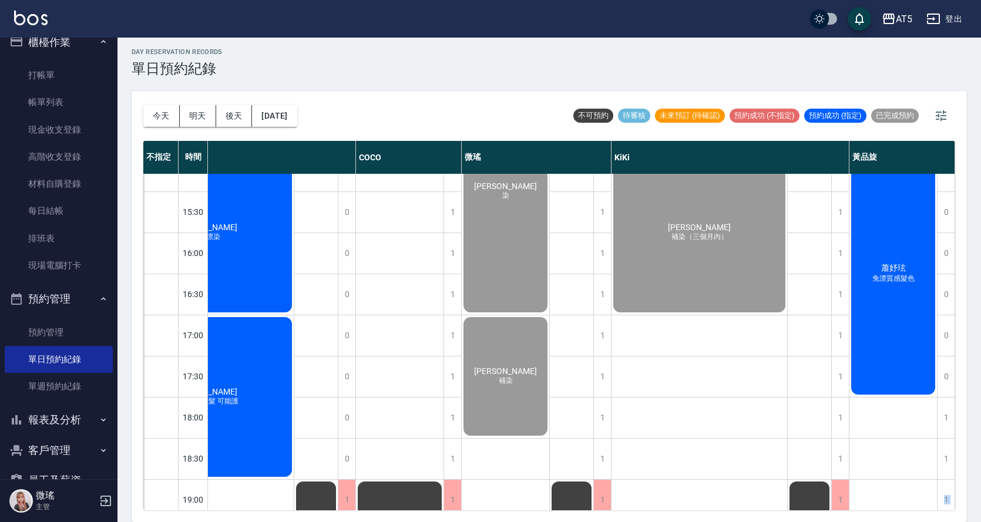
drag, startPoint x: 929, startPoint y: 523, endPoint x: 926, endPoint y: 495, distance: 27.8
click at [929, 521] on html "AT5 登出 釘選頁面 打帳單 店家日報表 設計師日報表 設計師業績月報表 櫃檯作業 打帳單 帳單列表 現金收支登錄 高階收支登錄 材料自購登錄 每日結帳 排…" at bounding box center [490, 259] width 981 height 526
click at [883, 363] on div "蕭妤玹 免漂質感髮色" at bounding box center [892, 273] width 87 height 245
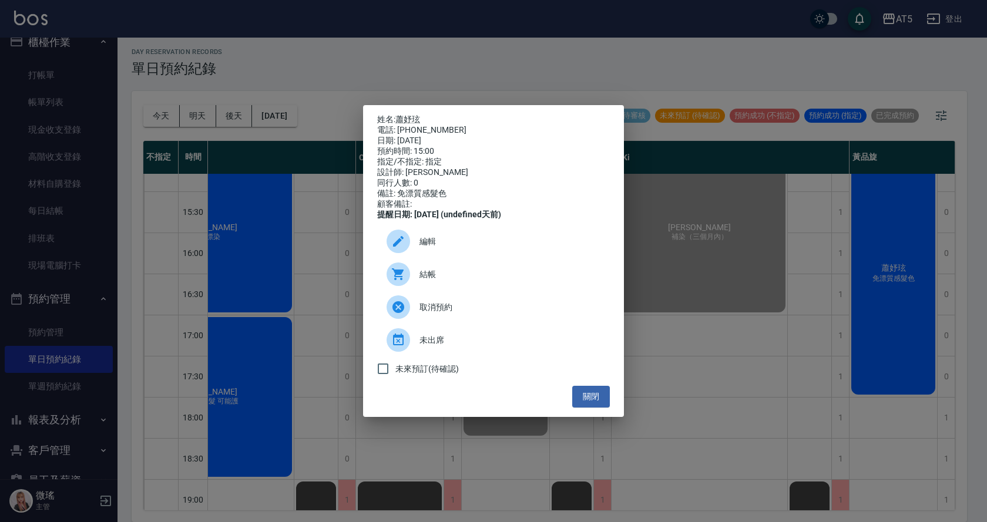
click at [444, 275] on span "結帳" at bounding box center [509, 274] width 181 height 12
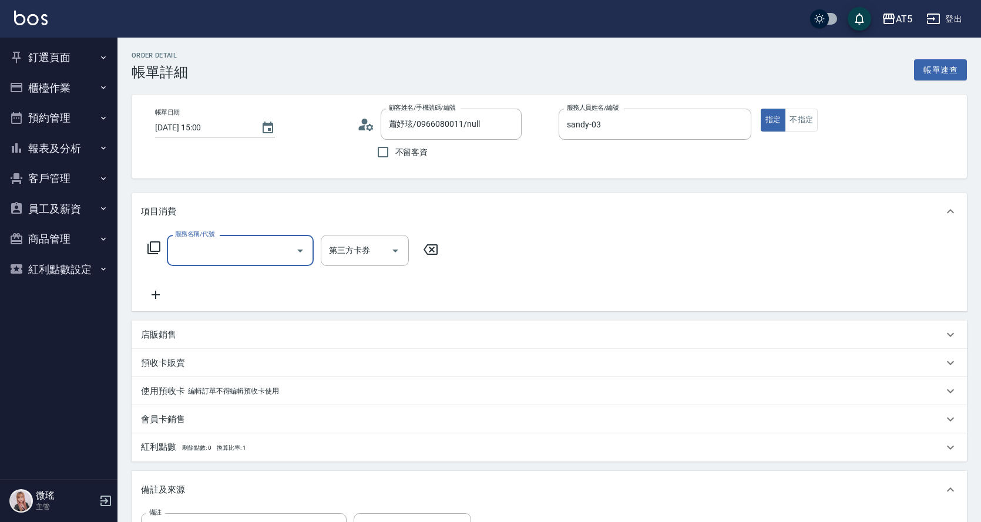
click at [260, 250] on input "服務名稱/代號" at bounding box center [231, 250] width 119 height 21
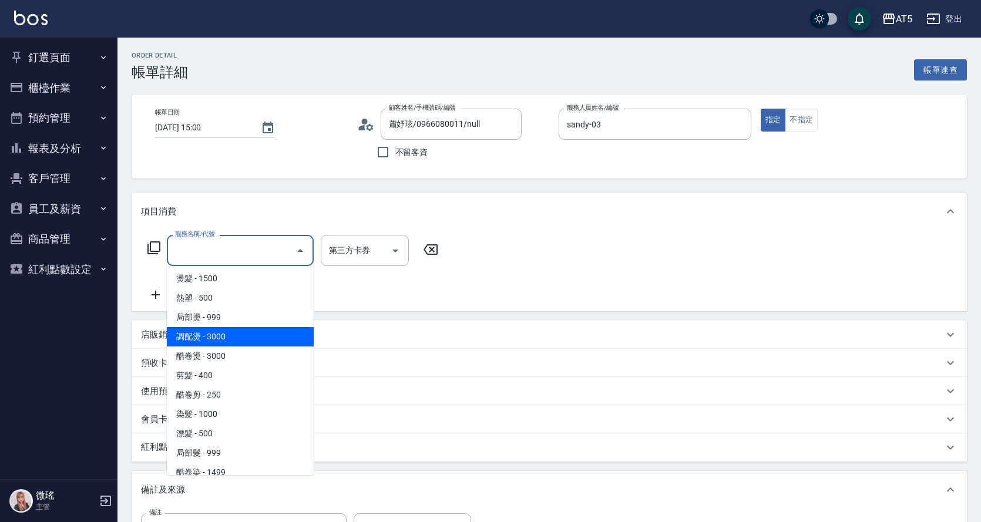
scroll to position [235, 0]
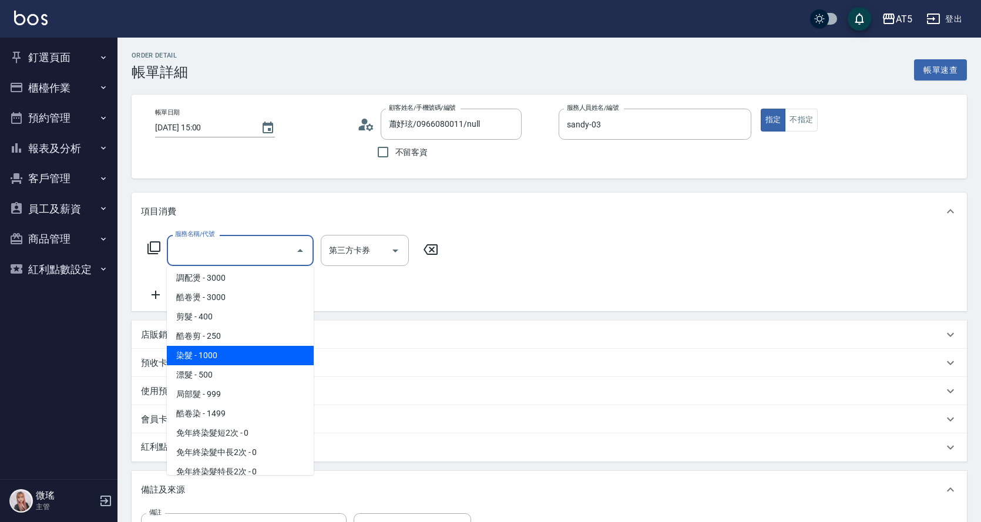
click at [228, 363] on span "染髮 - 1000" at bounding box center [240, 355] width 147 height 19
type input "染髮(501)"
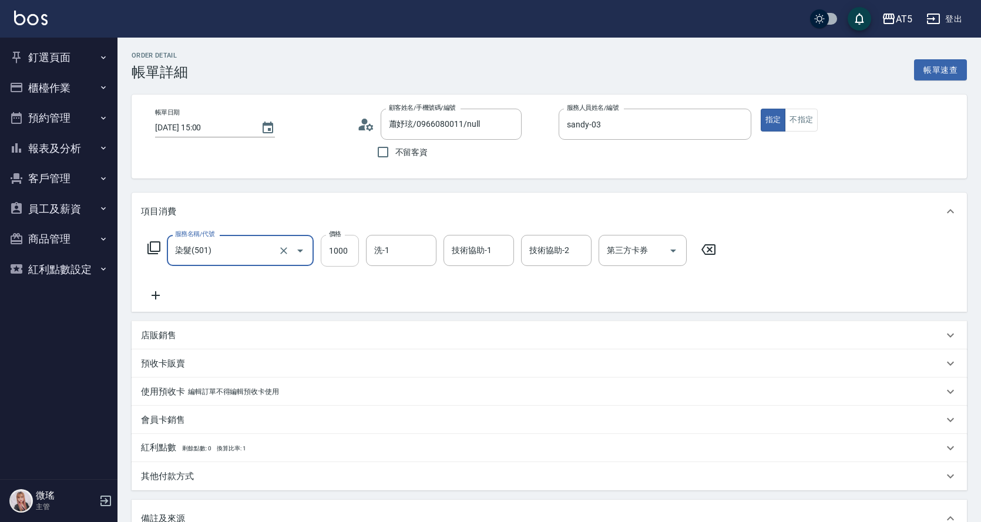
click at [334, 261] on input "1000" at bounding box center [340, 251] width 38 height 32
type input "0"
type input "16"
type input "10"
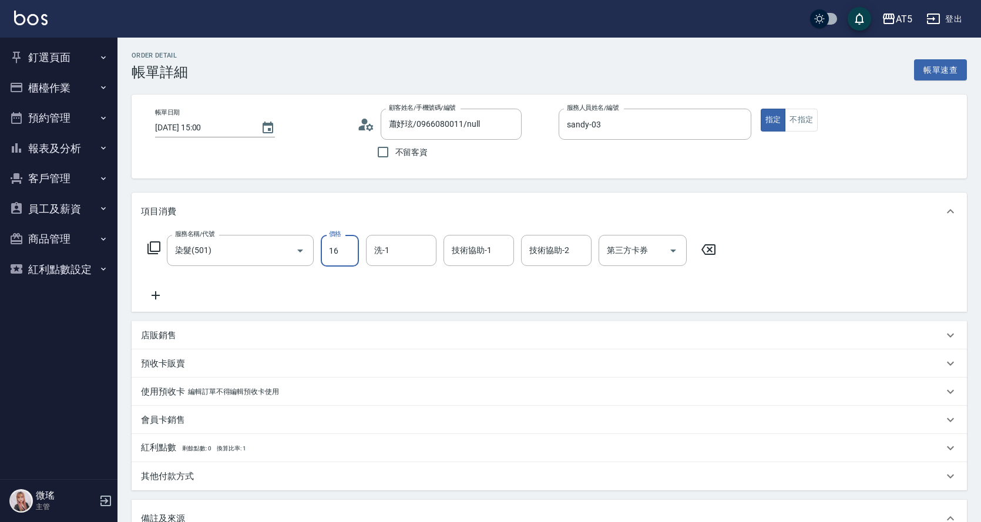
type input "168"
type input "160"
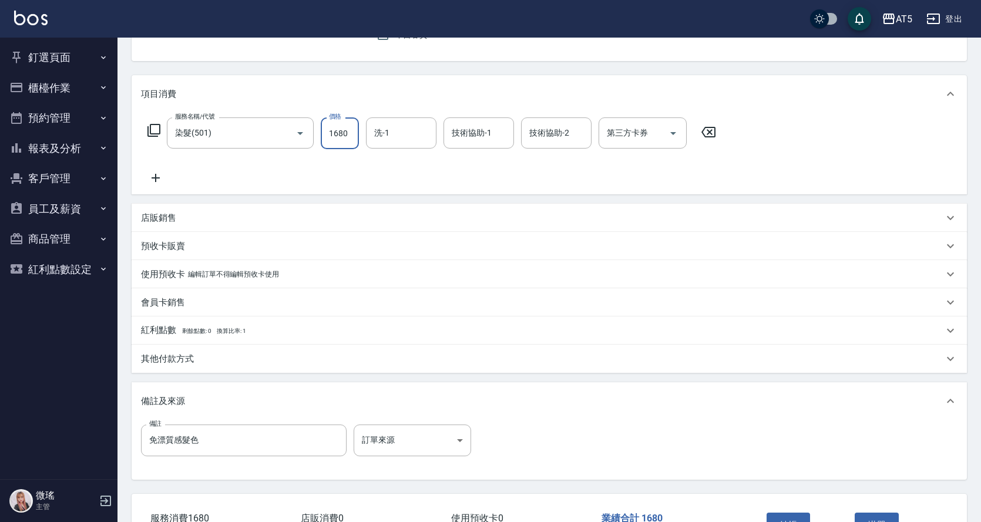
scroll to position [176, 0]
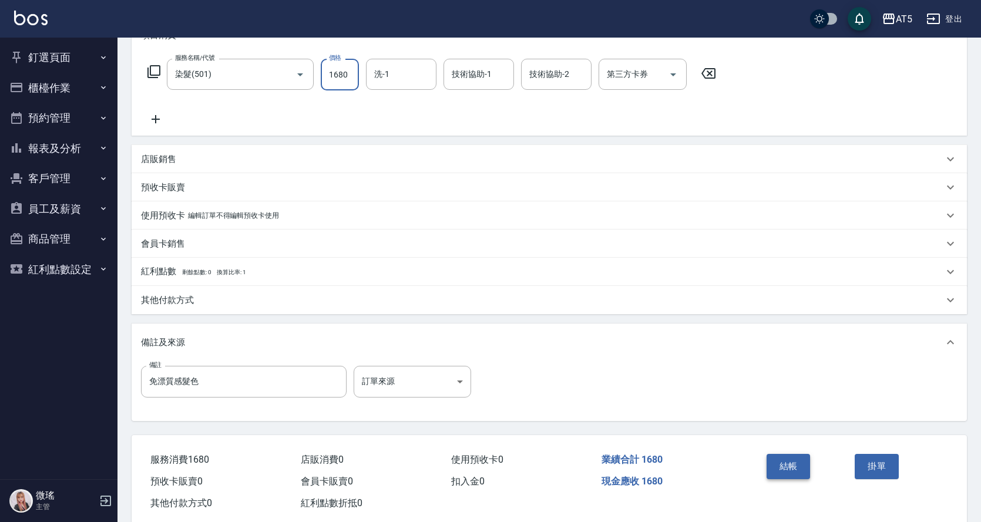
type input "1680"
click at [789, 463] on button "結帳" at bounding box center [788, 466] width 44 height 25
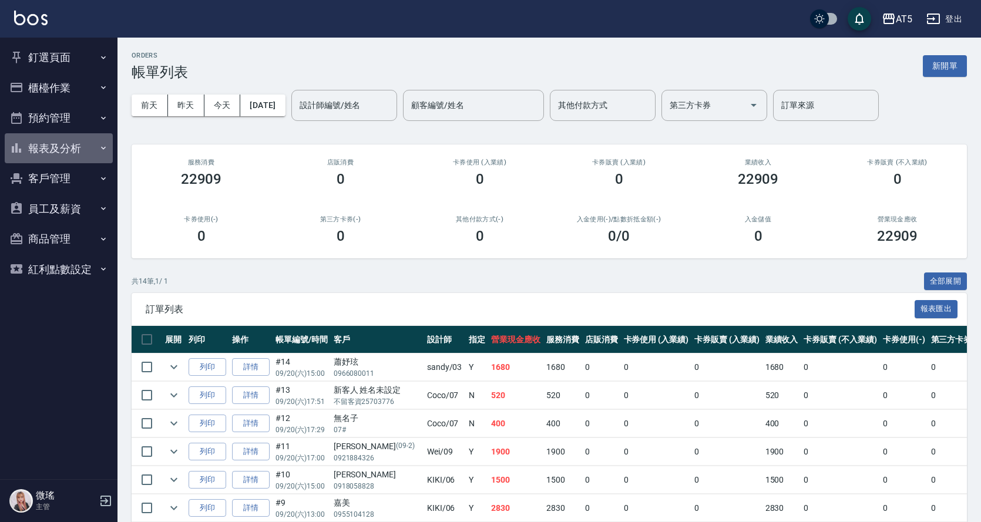
click at [78, 139] on button "報表及分析" at bounding box center [59, 148] width 108 height 31
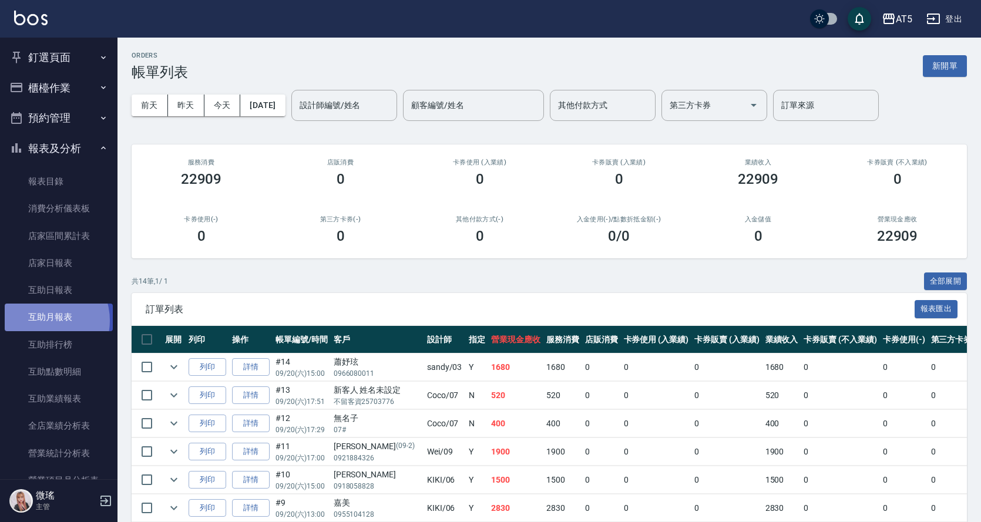
click at [42, 321] on link "互助月報表" at bounding box center [59, 317] width 108 height 27
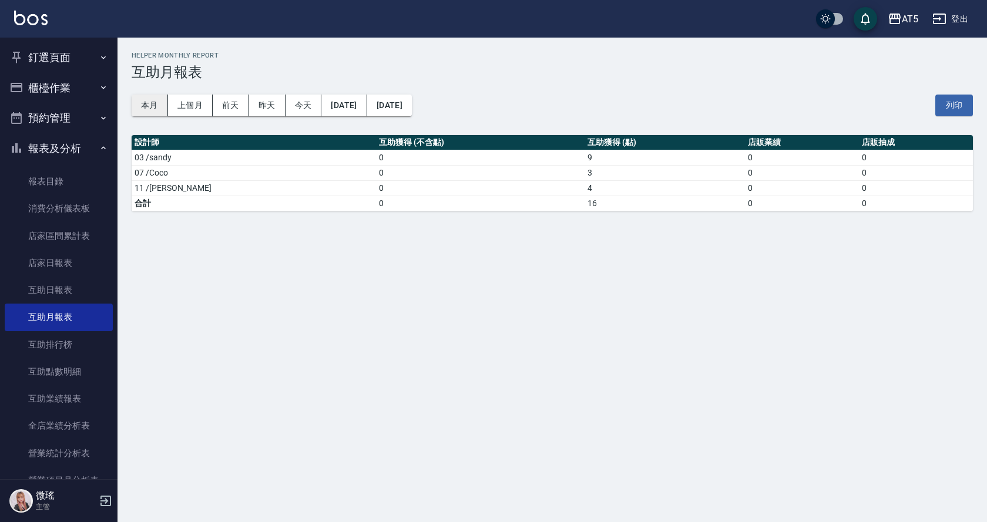
click at [154, 106] on button "本月" at bounding box center [150, 106] width 36 height 22
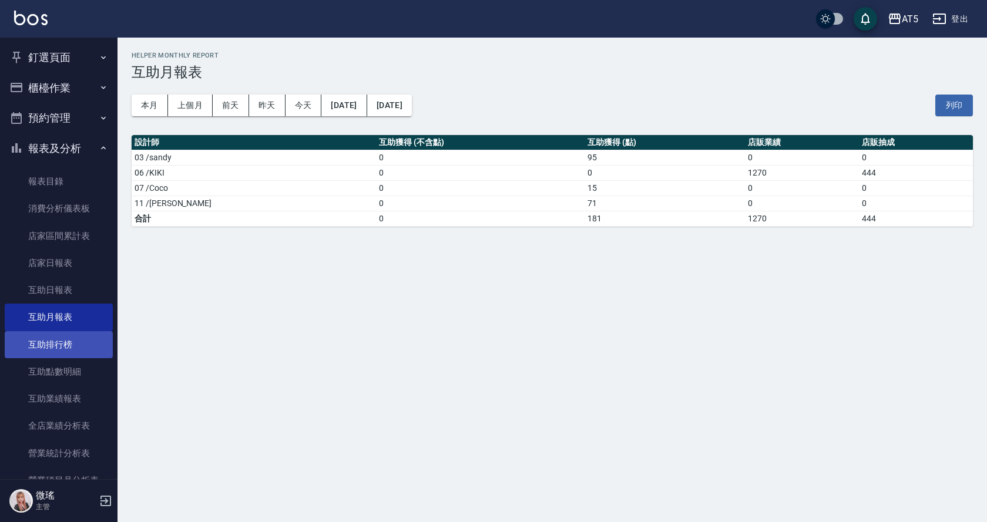
scroll to position [59, 0]
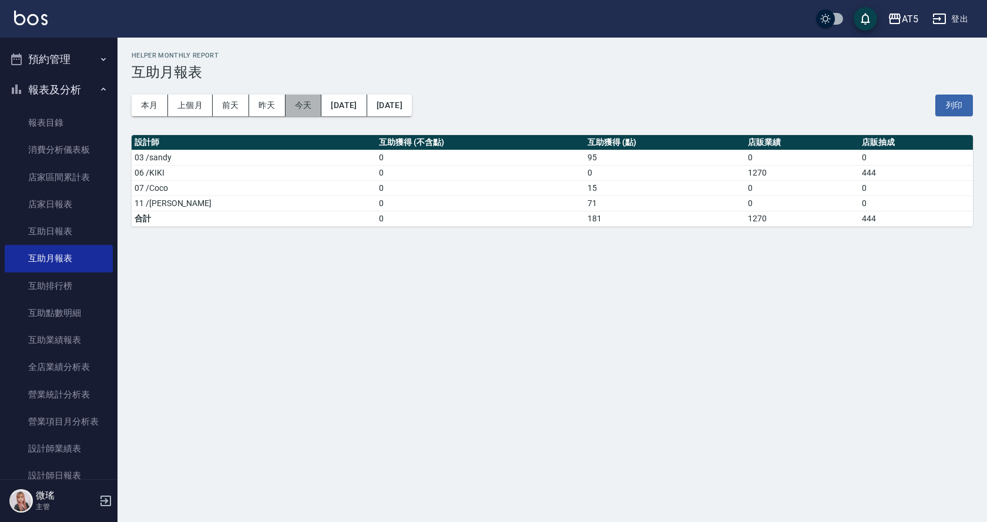
click at [298, 110] on button "今天" at bounding box center [303, 106] width 36 height 22
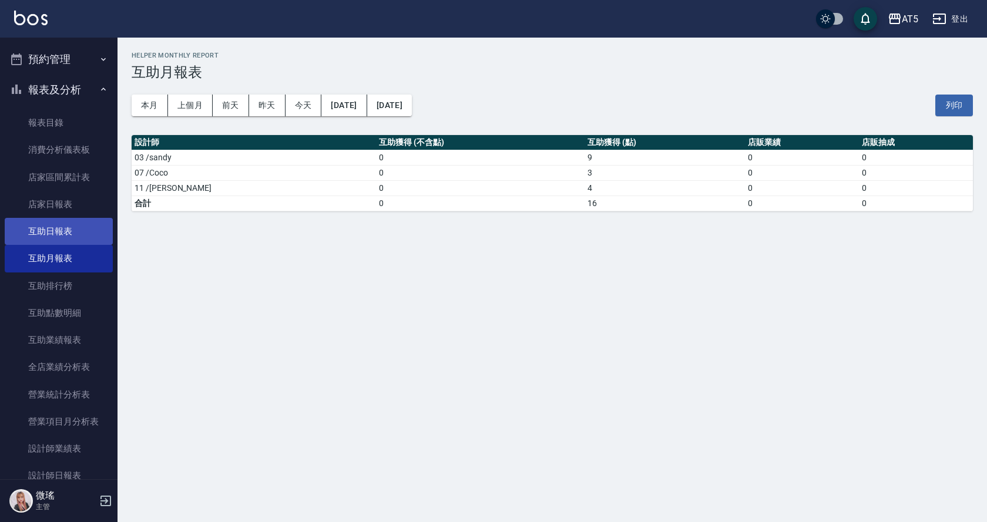
click at [47, 232] on link "互助日報表" at bounding box center [59, 231] width 108 height 27
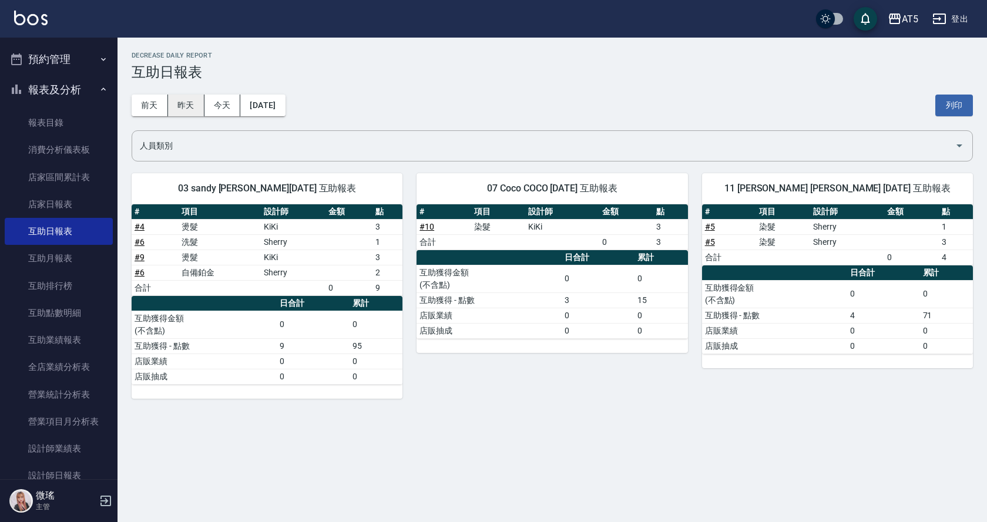
click at [194, 107] on button "昨天" at bounding box center [186, 106] width 36 height 22
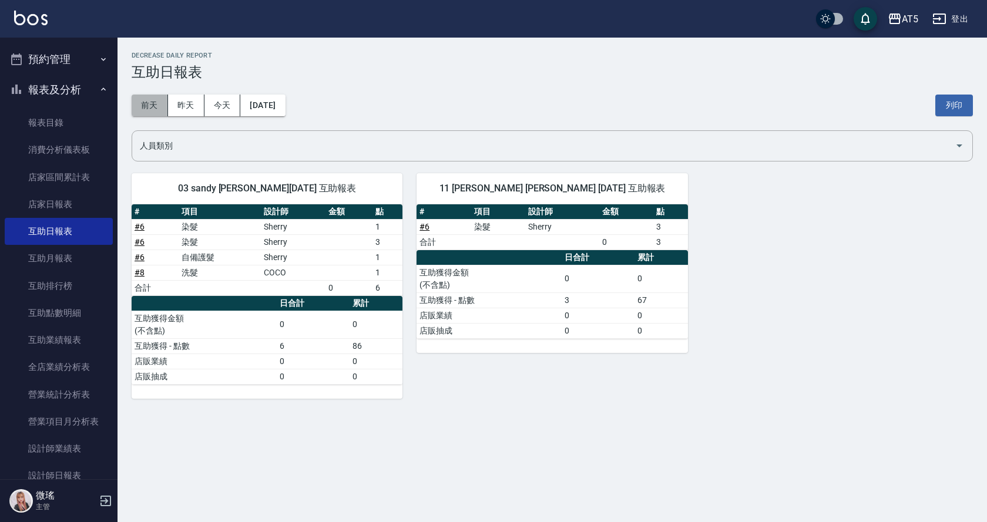
click at [152, 102] on button "前天" at bounding box center [150, 106] width 36 height 22
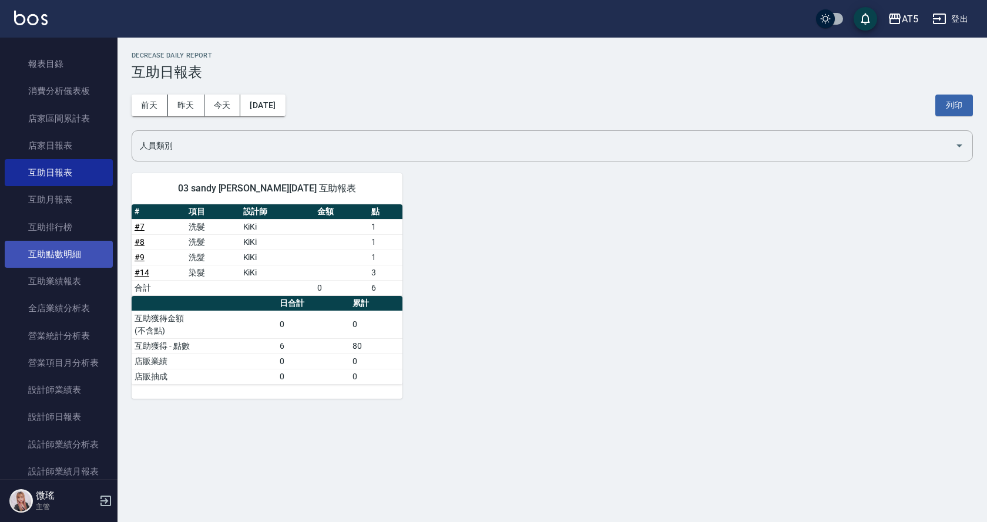
scroll to position [176, 0]
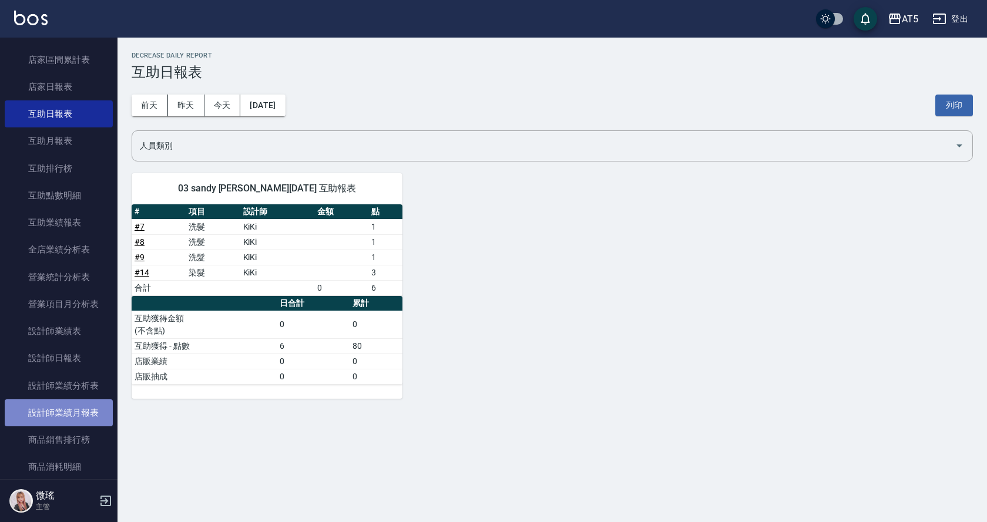
click at [90, 412] on link "設計師業績月報表" at bounding box center [59, 412] width 108 height 27
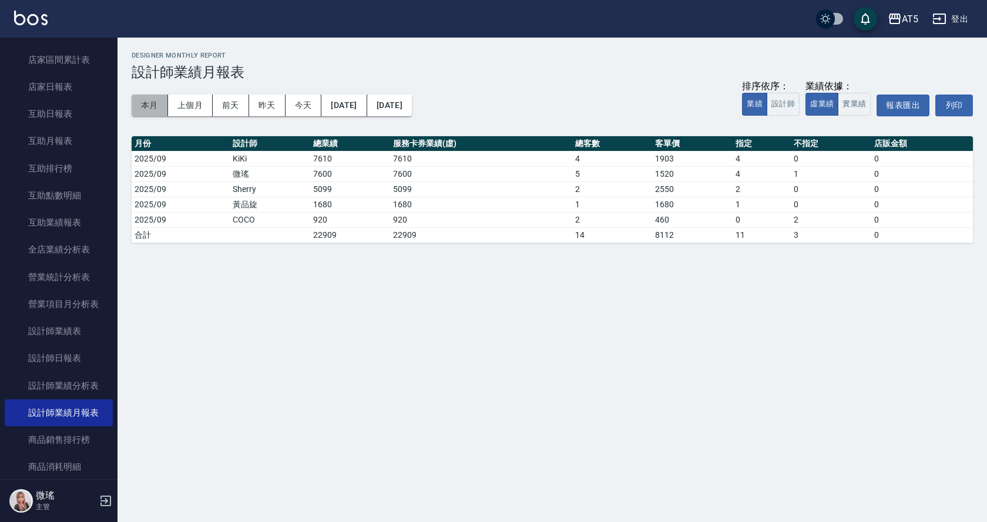
click at [155, 104] on button "本月" at bounding box center [150, 106] width 36 height 22
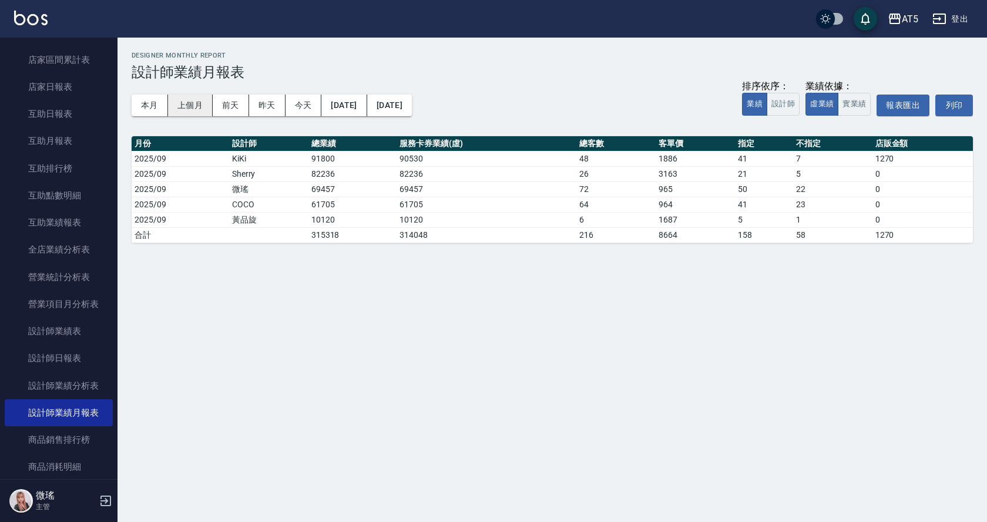
click at [197, 99] on button "上個月" at bounding box center [190, 106] width 45 height 22
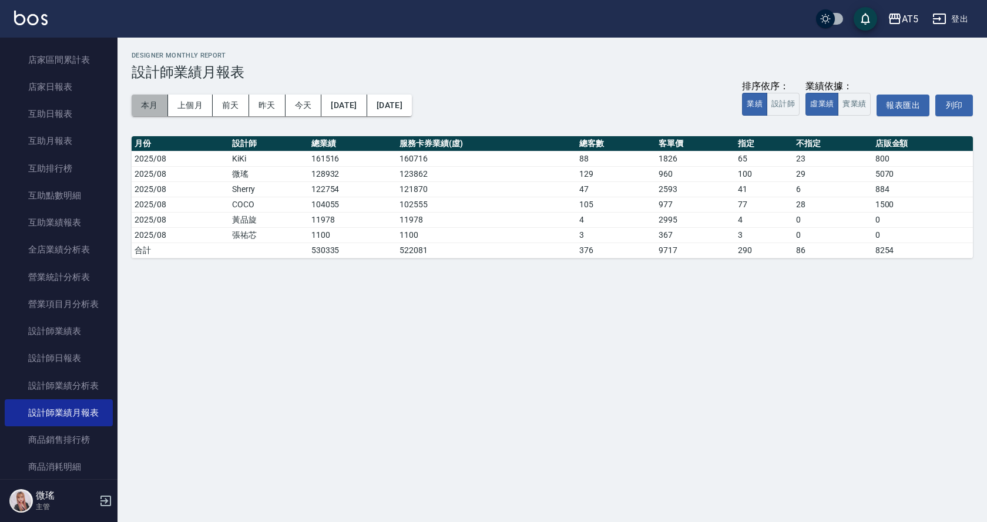
click at [157, 110] on button "本月" at bounding box center [150, 106] width 36 height 22
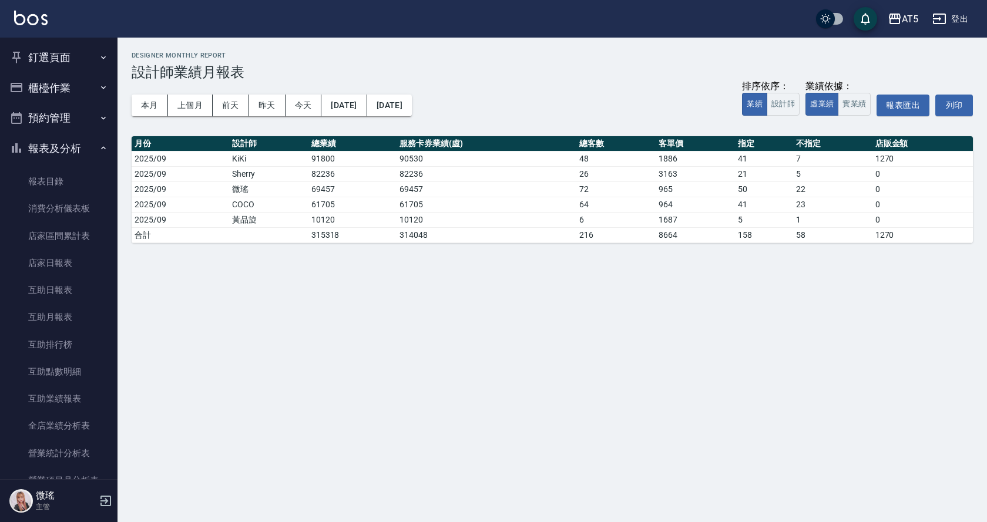
click at [66, 52] on button "釘選頁面" at bounding box center [59, 57] width 108 height 31
